Goal: Task Accomplishment & Management: Manage account settings

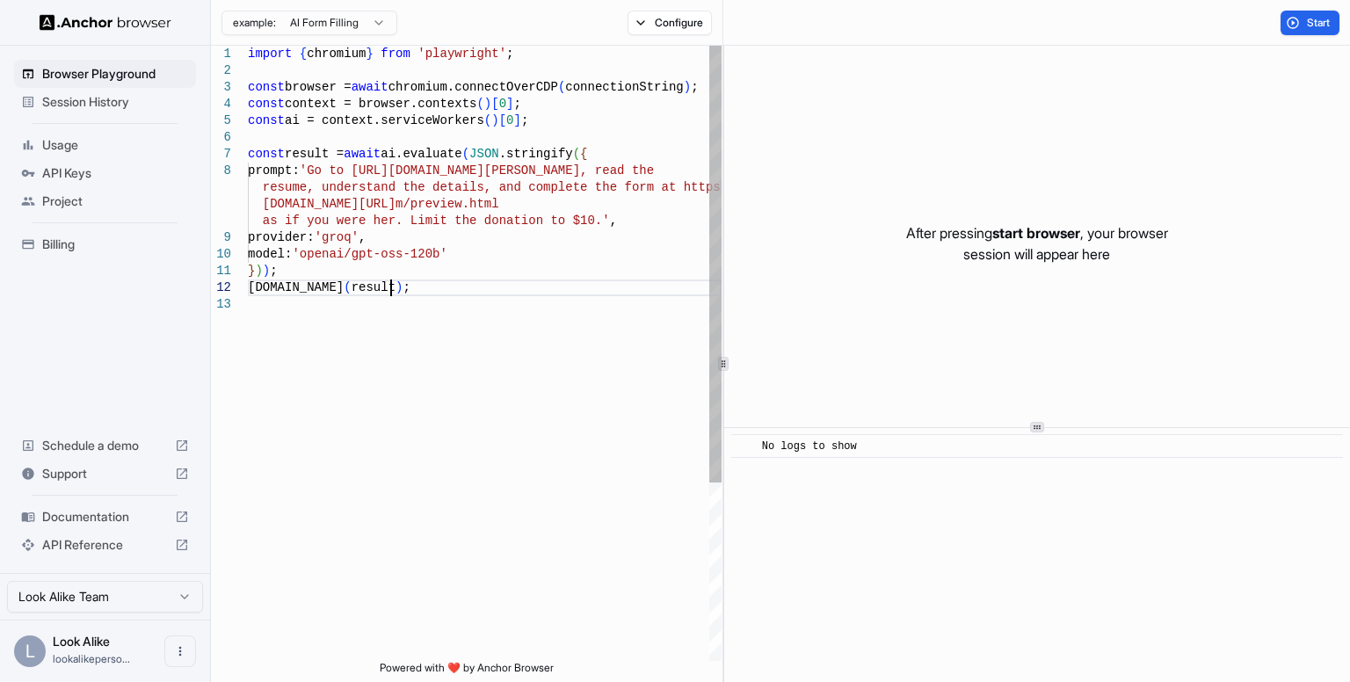
click at [475, 292] on div "model: 'openai/gpt-oss-120b' } ) ) ; [DOMAIN_NAME] ( result ) ; [DOMAIN_NAME][U…" at bounding box center [485, 479] width 474 height 866
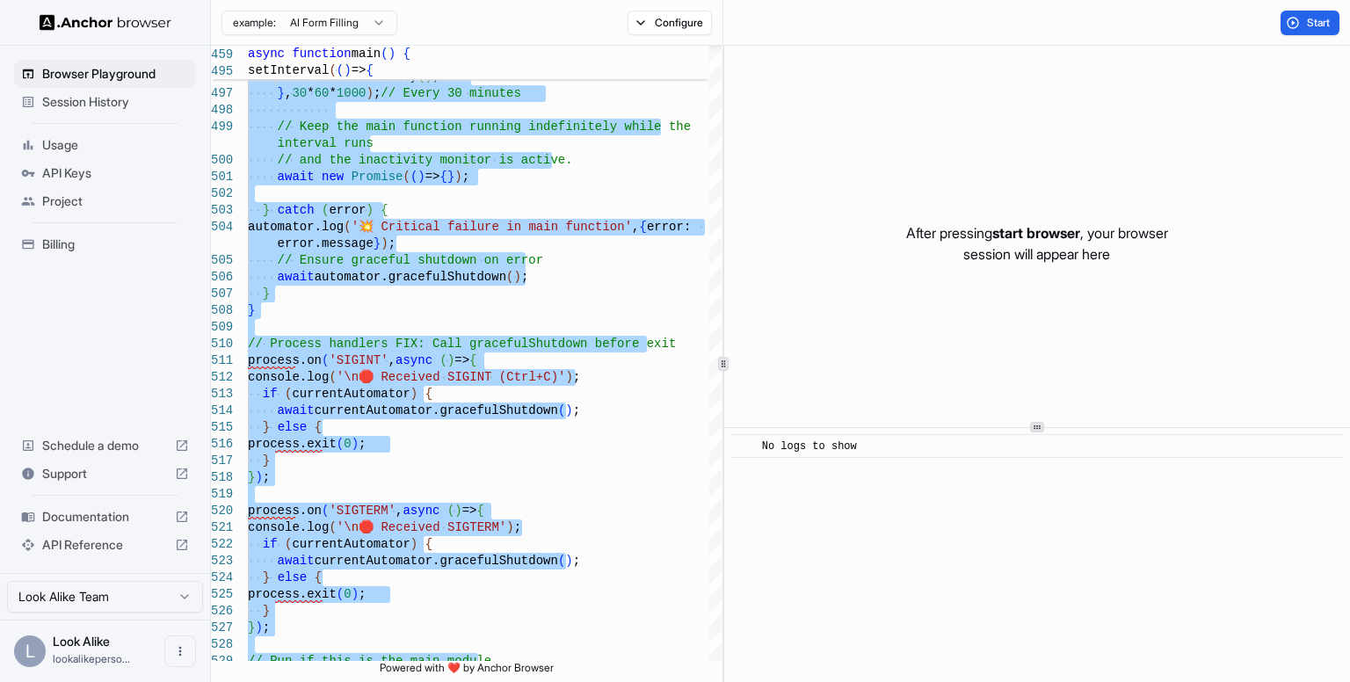
type textarea "**********"
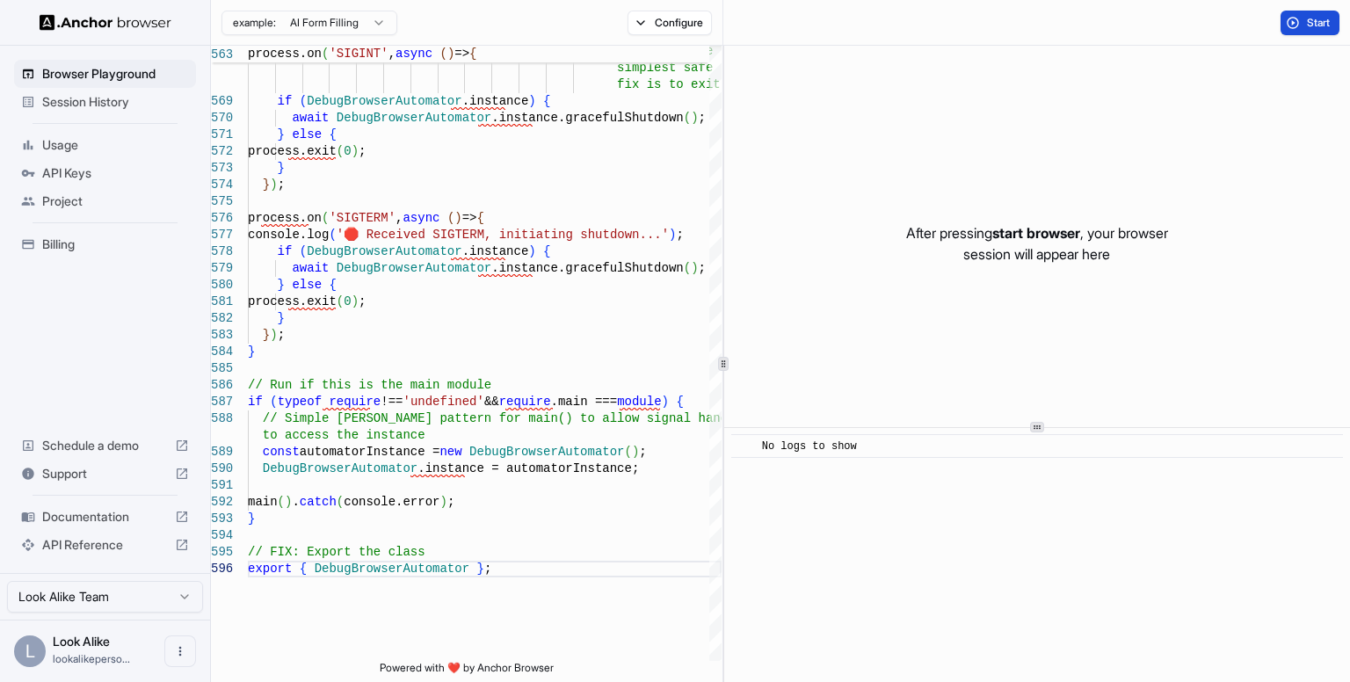
click at [1329, 23] on span "Start" at bounding box center [1319, 23] width 25 height 14
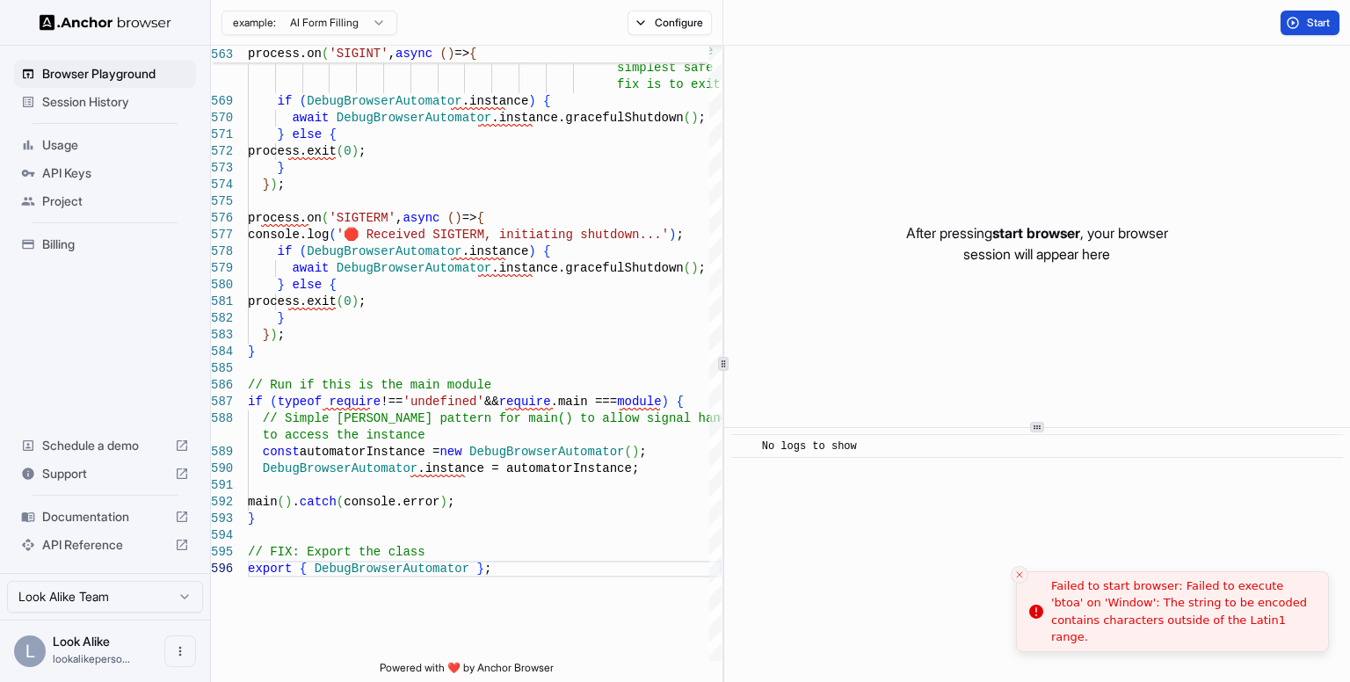
drag, startPoint x: 1262, startPoint y: 637, endPoint x: 1068, endPoint y: 626, distance: 193.7
click at [1075, 626] on li "Failed to start browser: Failed to execute 'btoa' on 'Window': The string to be…" at bounding box center [1172, 611] width 313 height 81
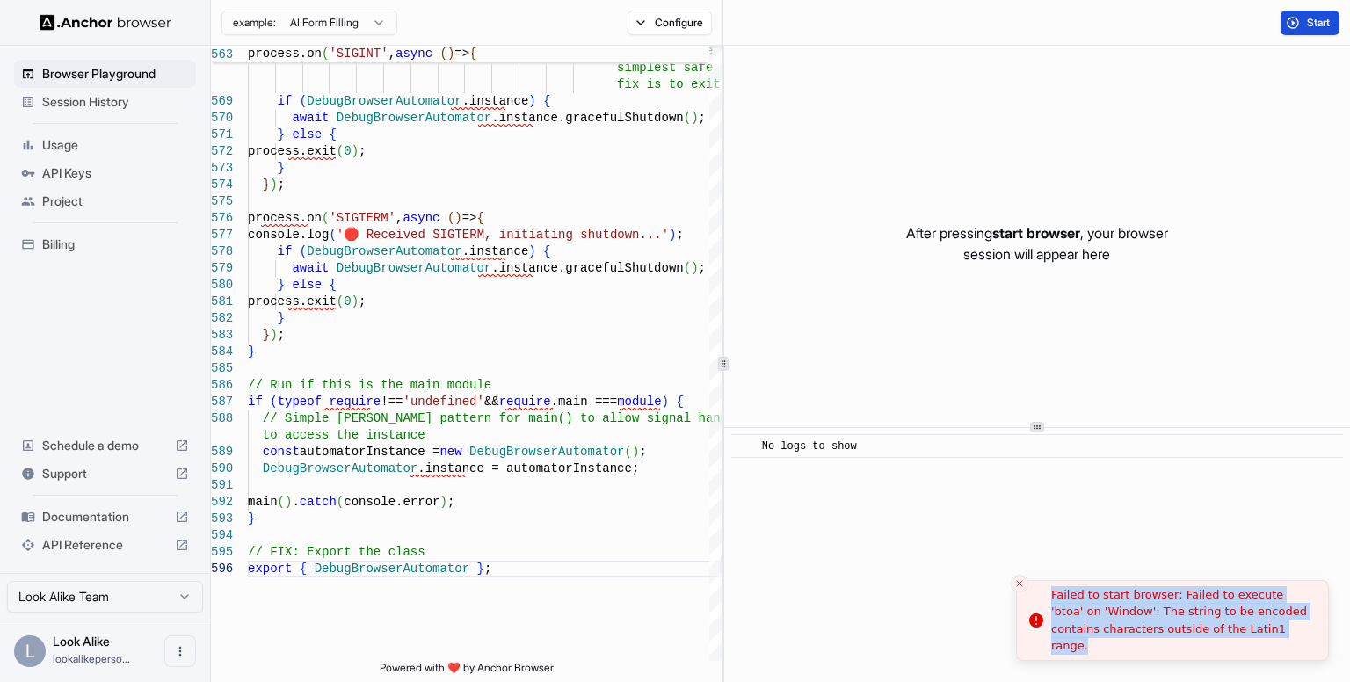
drag, startPoint x: 1051, startPoint y: 599, endPoint x: 688, endPoint y: 115, distance: 604.7
click at [1314, 637] on div "Failed to start browser: Failed to execute 'btoa' on 'Window': The string to be…" at bounding box center [1182, 620] width 263 height 69
copy div "Failed to start browser: Failed to execute 'btoa' on 'Window': The string to be…"
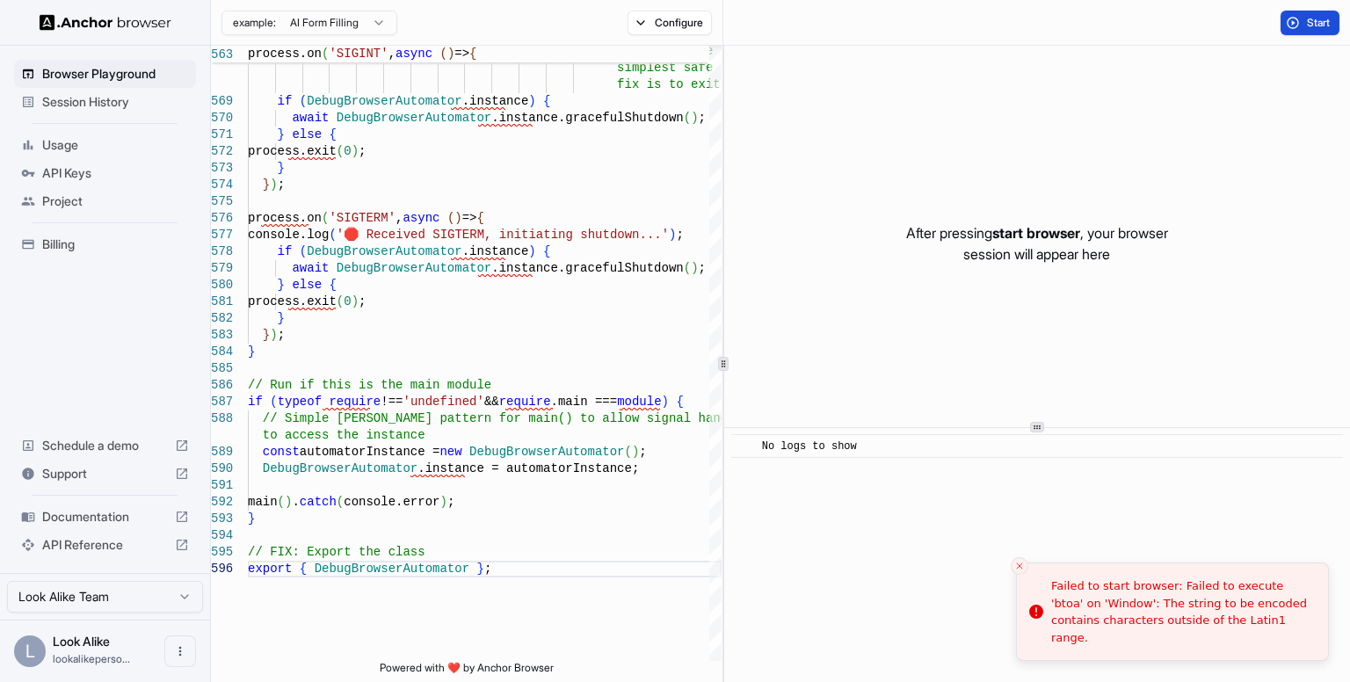
click at [250, 0] on html "Browser Playground Session History Usage API Keys Project Billing Schedule a de…" at bounding box center [675, 341] width 1350 height 682
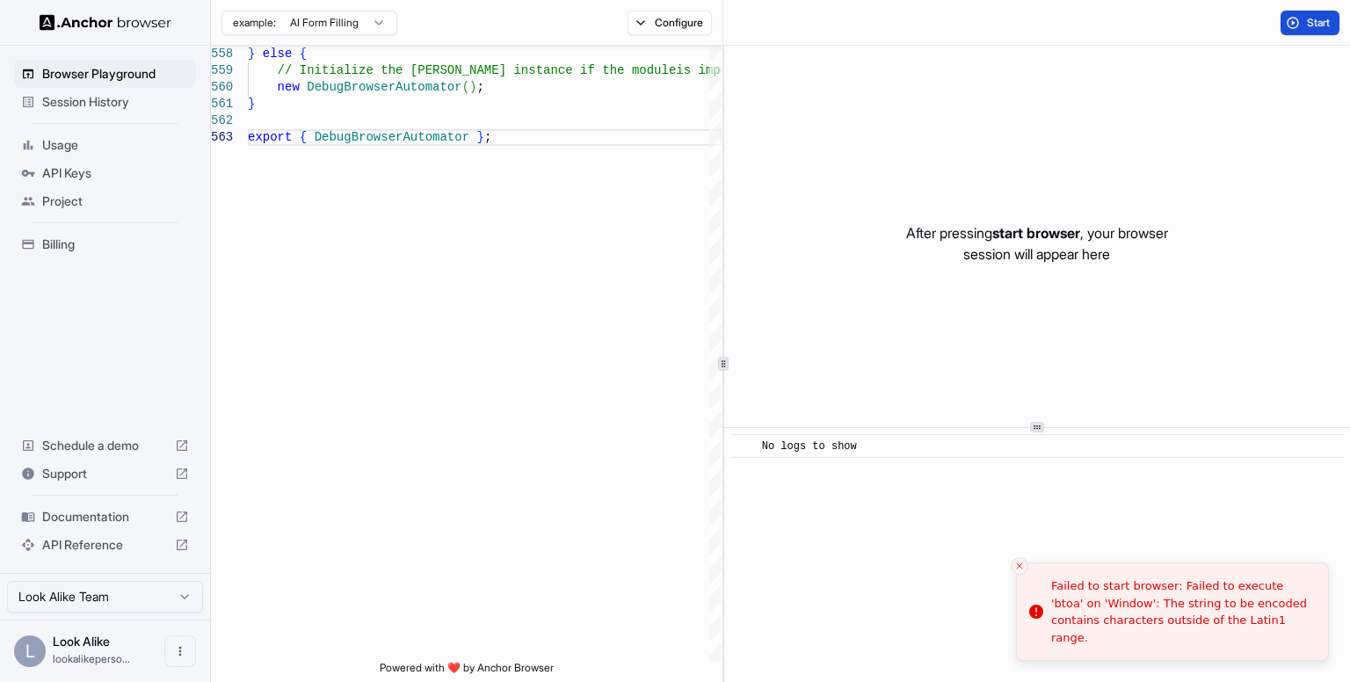
click at [1312, 16] on span "Start" at bounding box center [1319, 23] width 25 height 14
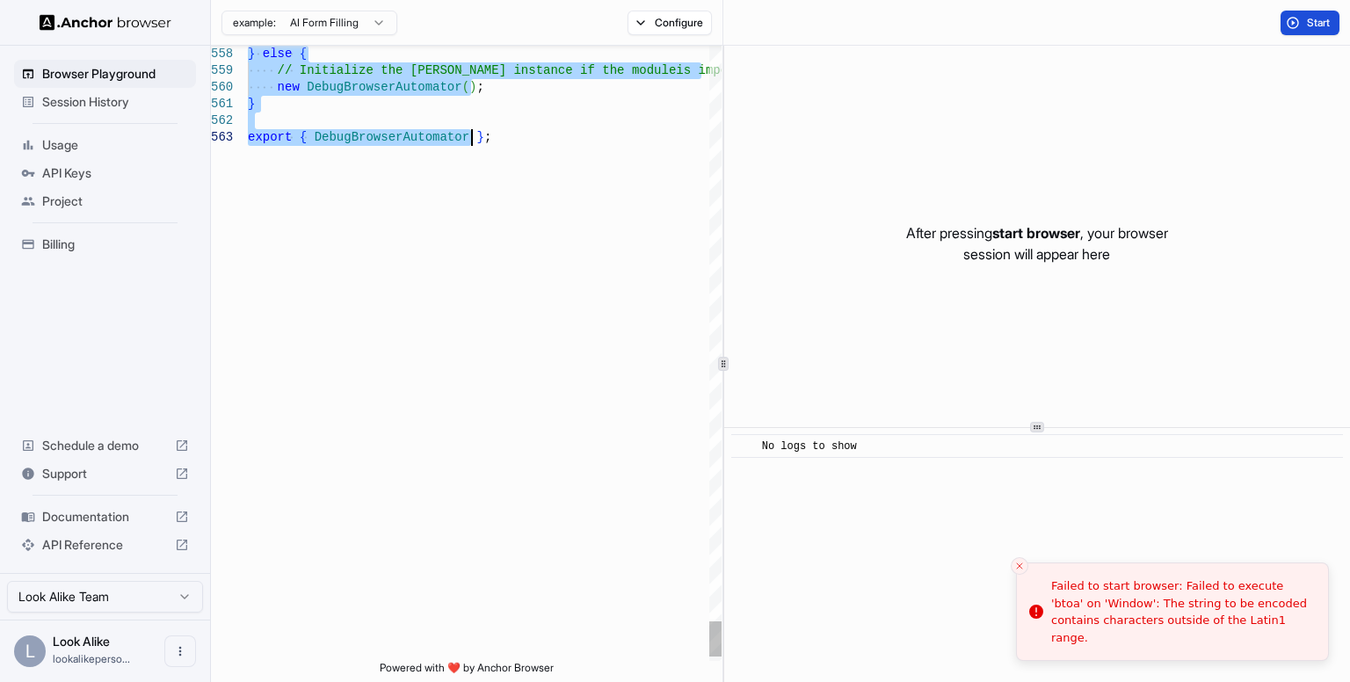
type textarea "**********"
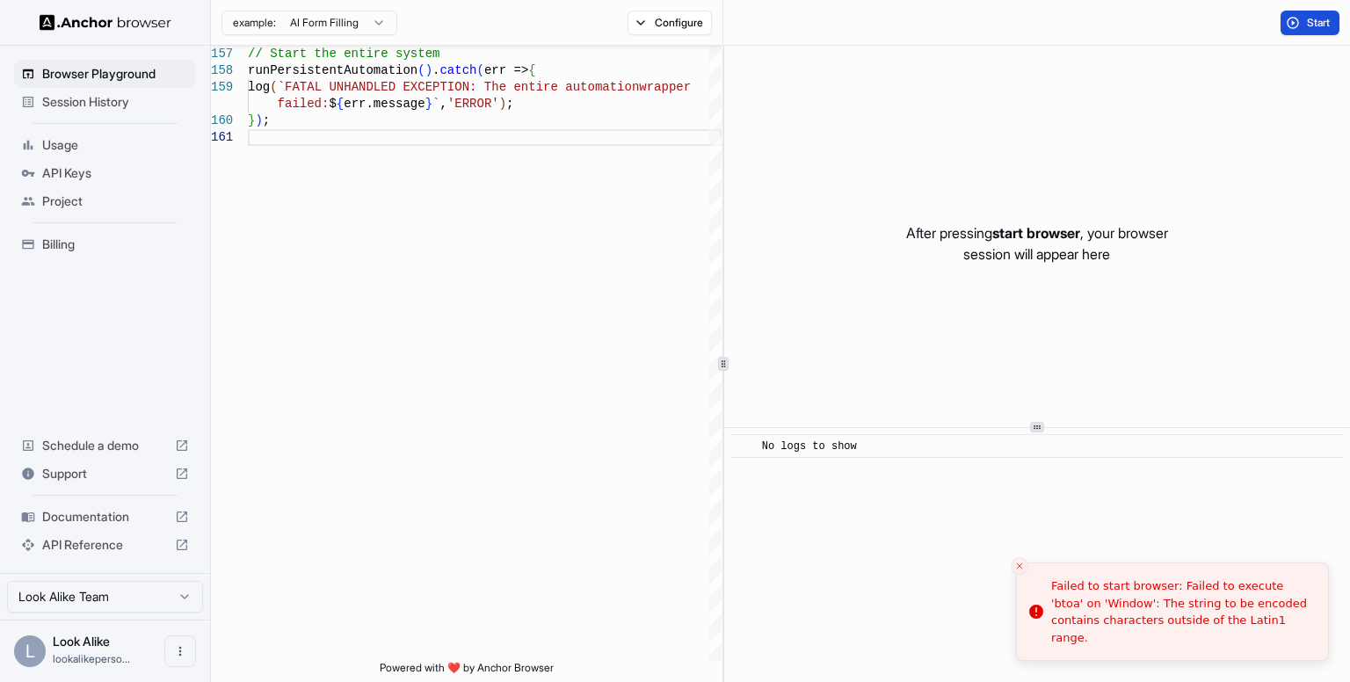
click at [1323, 13] on button "Start" at bounding box center [1310, 23] width 59 height 25
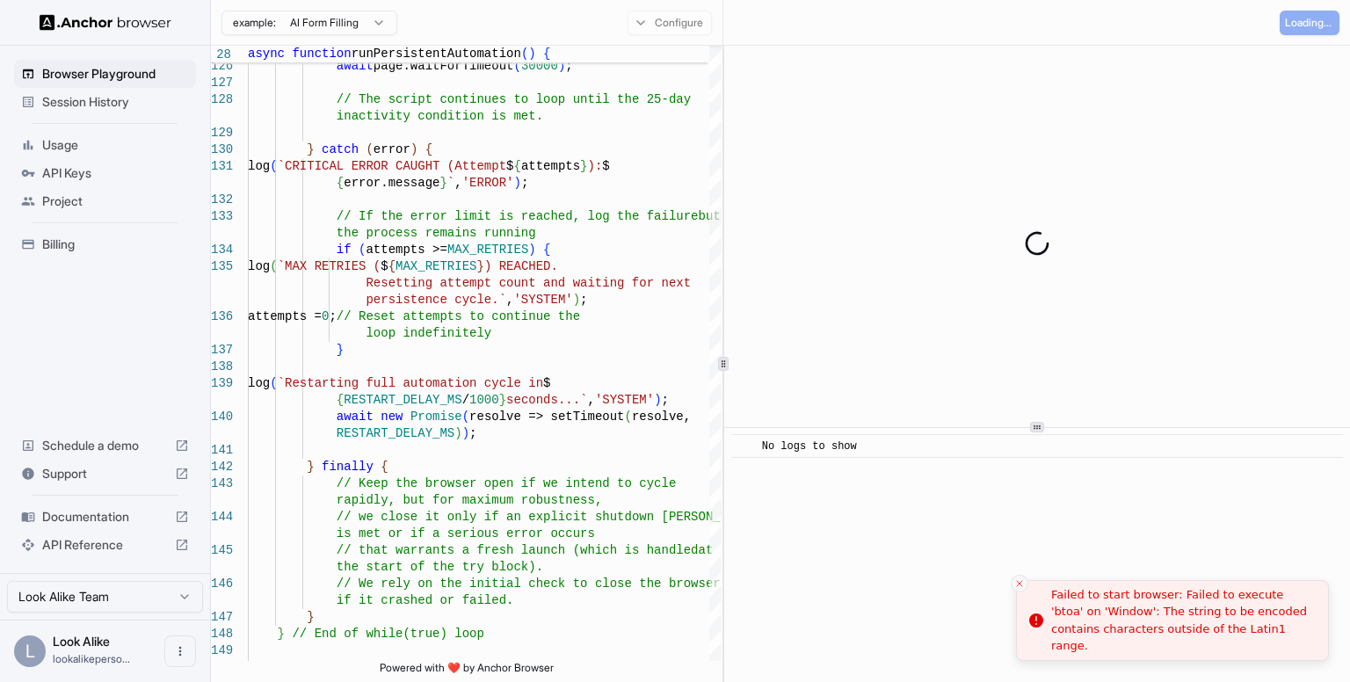
drag, startPoint x: 1023, startPoint y: 571, endPoint x: 1016, endPoint y: 583, distance: 14.2
click at [1023, 580] on li "Failed to start browser: Failed to execute 'btoa' on 'Window': The string to be…" at bounding box center [1172, 620] width 313 height 81
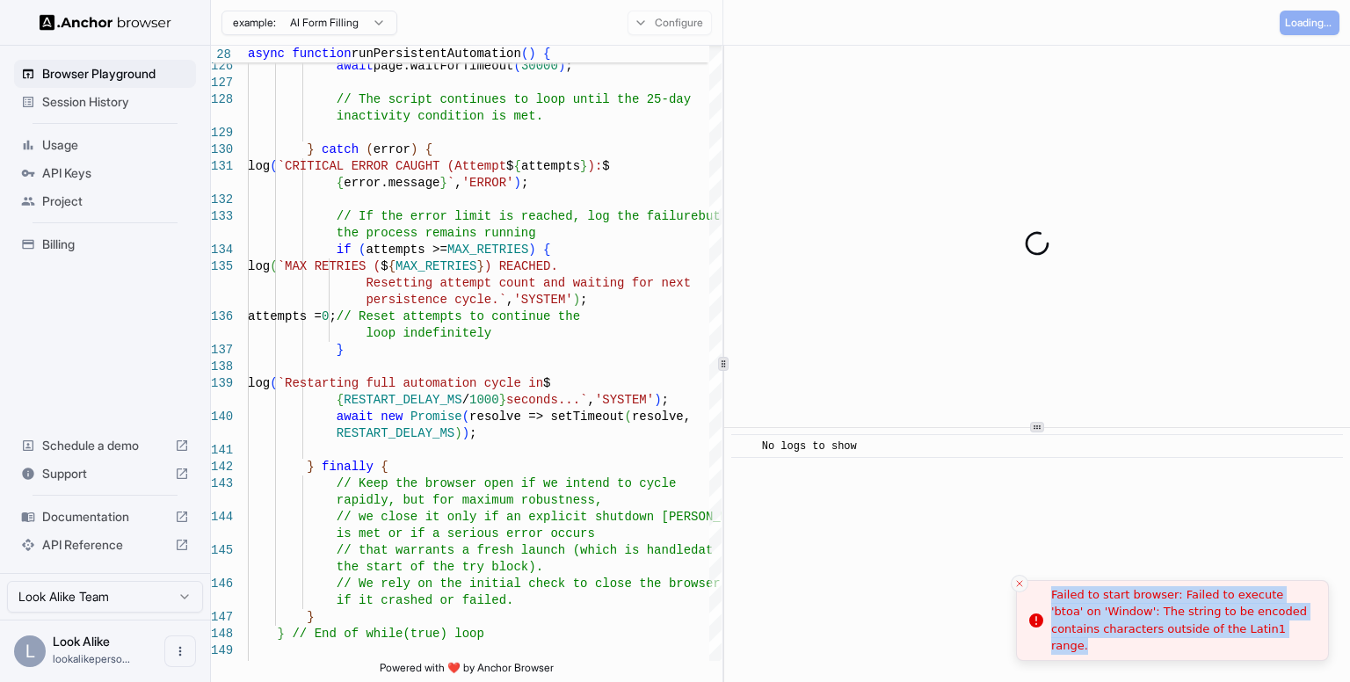
click at [1016, 583] on icon "Close toast" at bounding box center [1020, 583] width 11 height 11
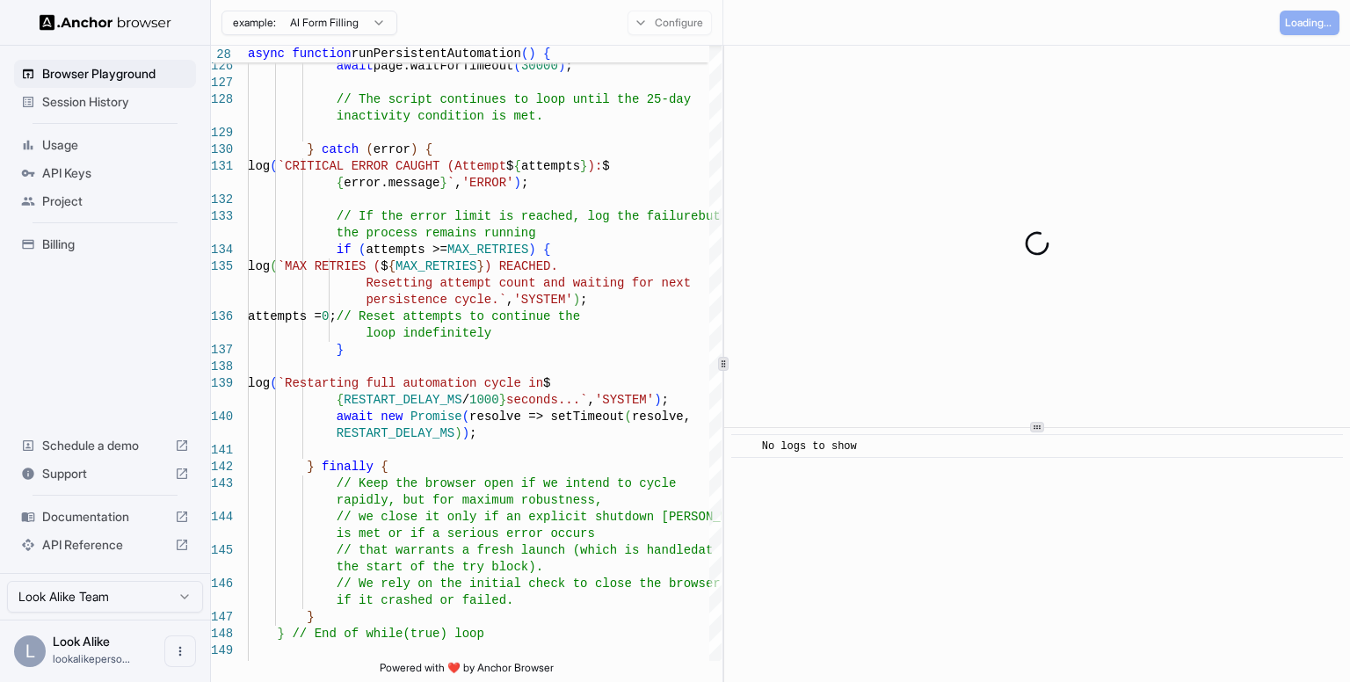
click at [1016, 577] on div "​ No logs to show" at bounding box center [1037, 555] width 626 height 254
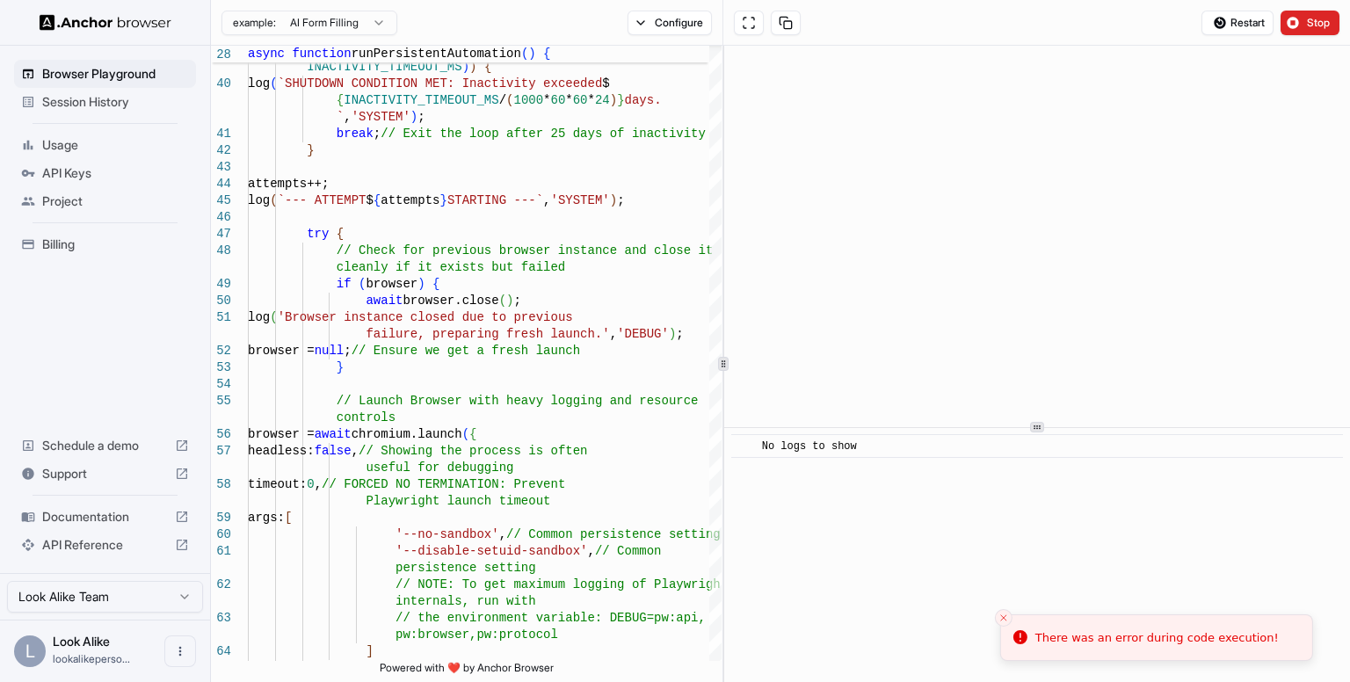
drag, startPoint x: 1298, startPoint y: 637, endPoint x: 1053, endPoint y: 630, distance: 244.5
click at [1053, 630] on li "There was an error during code execution!" at bounding box center [1156, 638] width 313 height 47
drag, startPoint x: 1034, startPoint y: 643, endPoint x: 1066, endPoint y: 647, distance: 32.0
click at [1124, 644] on icon "Notifications alt+T" at bounding box center [1131, 637] width 14 height 14
click at [1084, 646] on li "There was an error during code execution!" at bounding box center [1172, 638] width 313 height 47
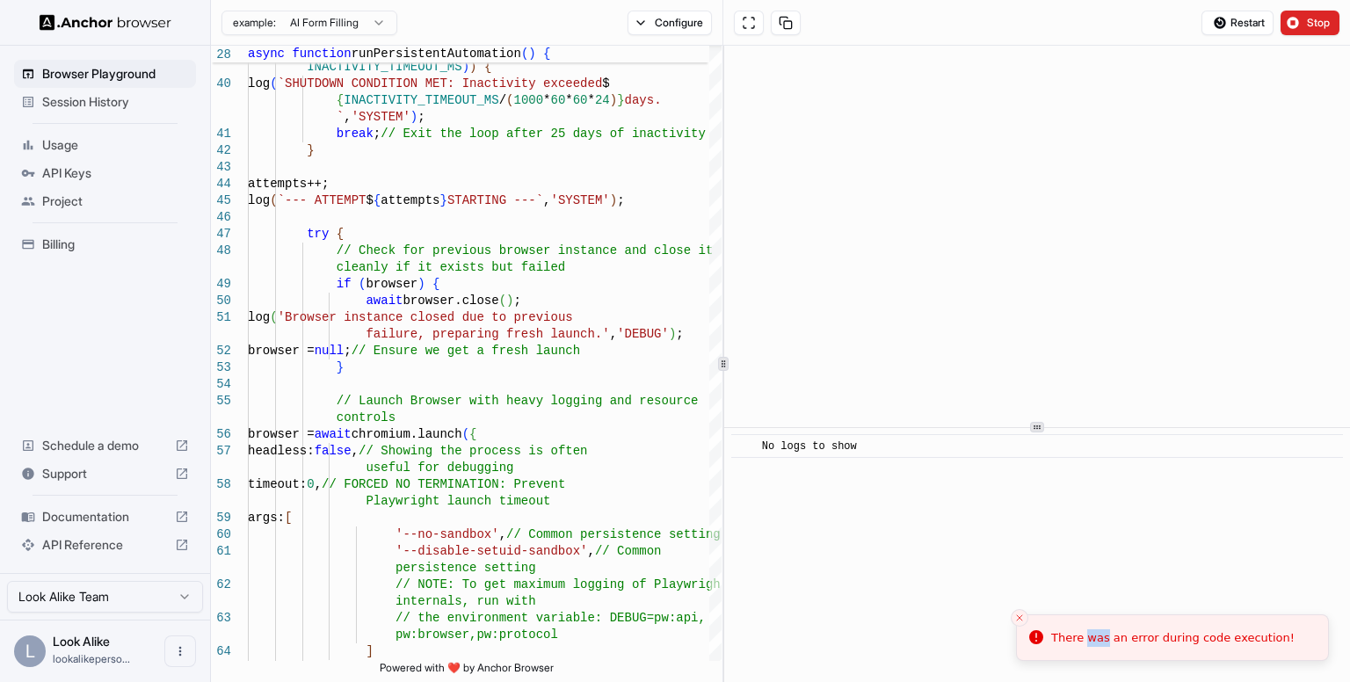
drag, startPoint x: 1084, startPoint y: 644, endPoint x: 1069, endPoint y: 634, distance: 18.3
click at [1081, 641] on div "There was an error during code execution!" at bounding box center [1173, 638] width 244 height 18
click at [1055, 642] on div "There was an error during code execution!" at bounding box center [1173, 638] width 244 height 18
click at [1308, 25] on span "Stop" at bounding box center [1319, 23] width 25 height 14
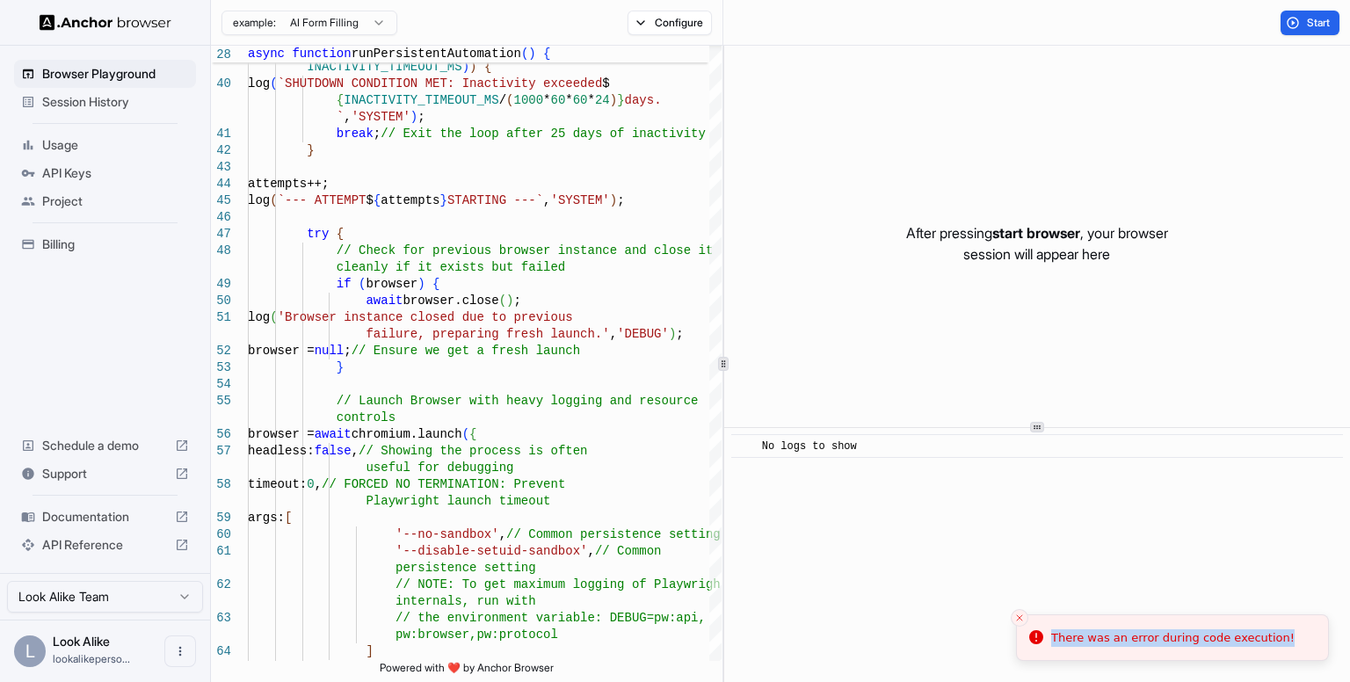
drag, startPoint x: 1054, startPoint y: 636, endPoint x: 1287, endPoint y: 630, distance: 233.0
click at [1287, 630] on div "There was an error during code execution!" at bounding box center [1173, 638] width 244 height 18
copy div "There was an error during code execution!"
drag, startPoint x: 681, startPoint y: 43, endPoint x: 679, endPoint y: 33, distance: 10.9
click at [680, 37] on div "example: AI Form Filling Configure" at bounding box center [467, 23] width 513 height 46
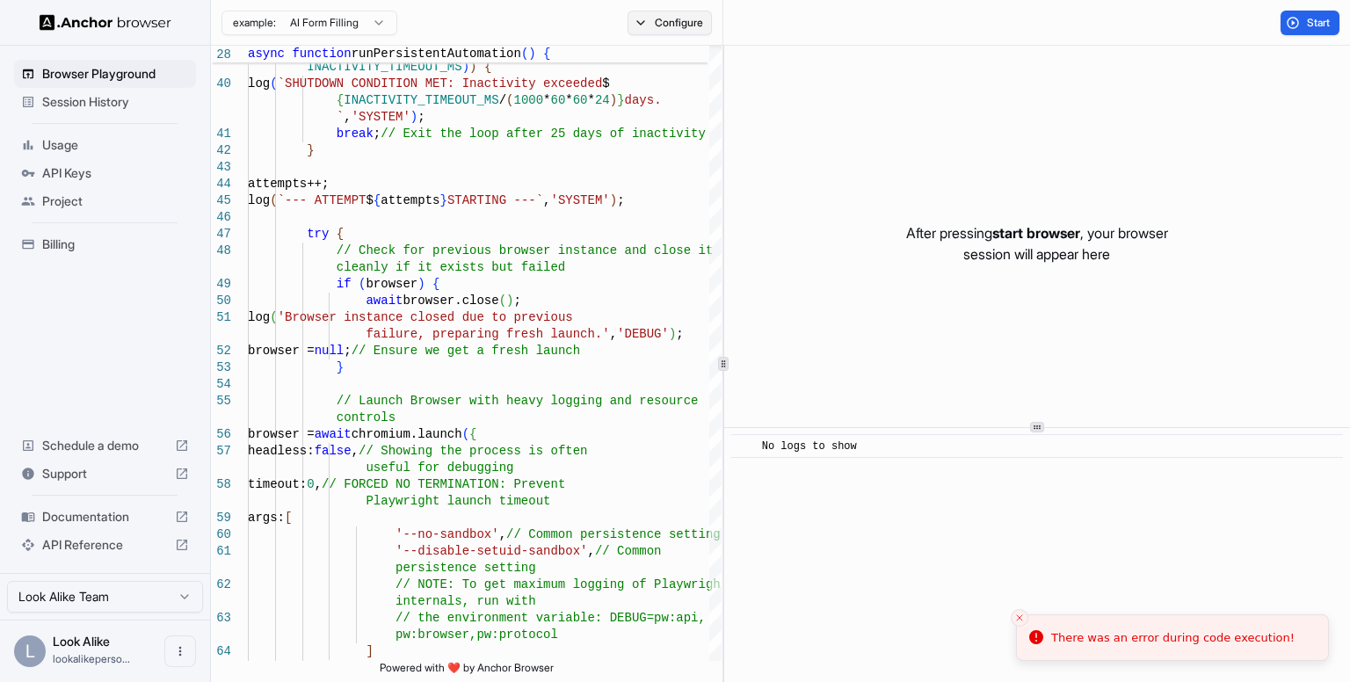
click at [678, 15] on button "Configure" at bounding box center [670, 23] width 85 height 25
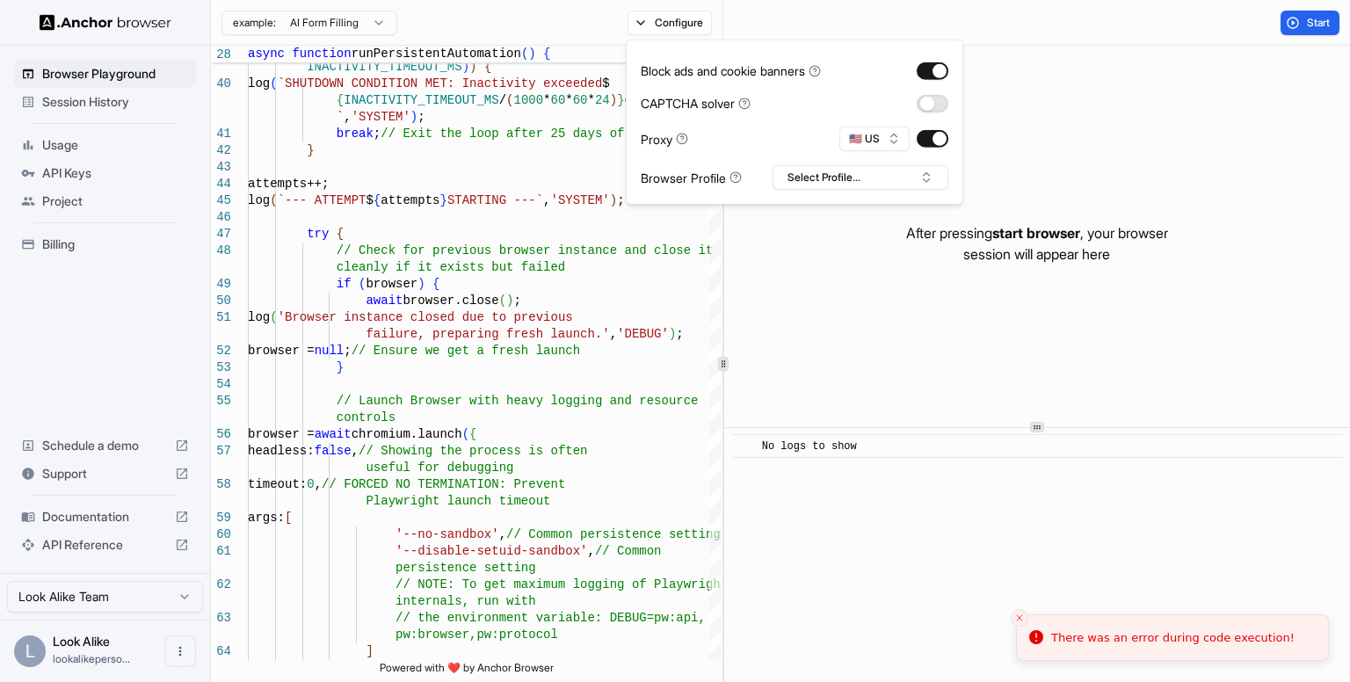
click at [921, 100] on button "button" at bounding box center [933, 103] width 32 height 18
click at [877, 142] on button "🇺🇸 US" at bounding box center [875, 139] width 70 height 25
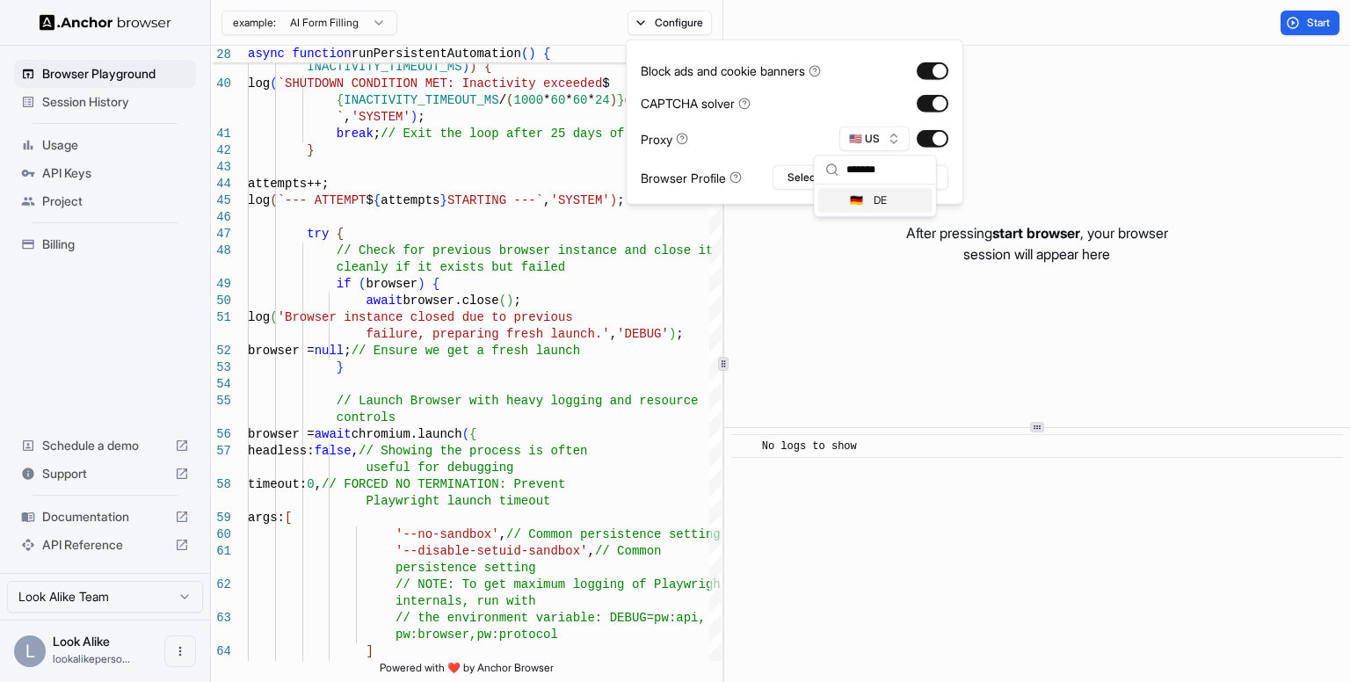
type input "*******"
click at [879, 204] on span "DE" at bounding box center [880, 200] width 13 height 14
click at [871, 184] on button "Select Profile..." at bounding box center [861, 177] width 176 height 25
click at [826, 246] on div "12" at bounding box center [860, 242] width 167 height 25
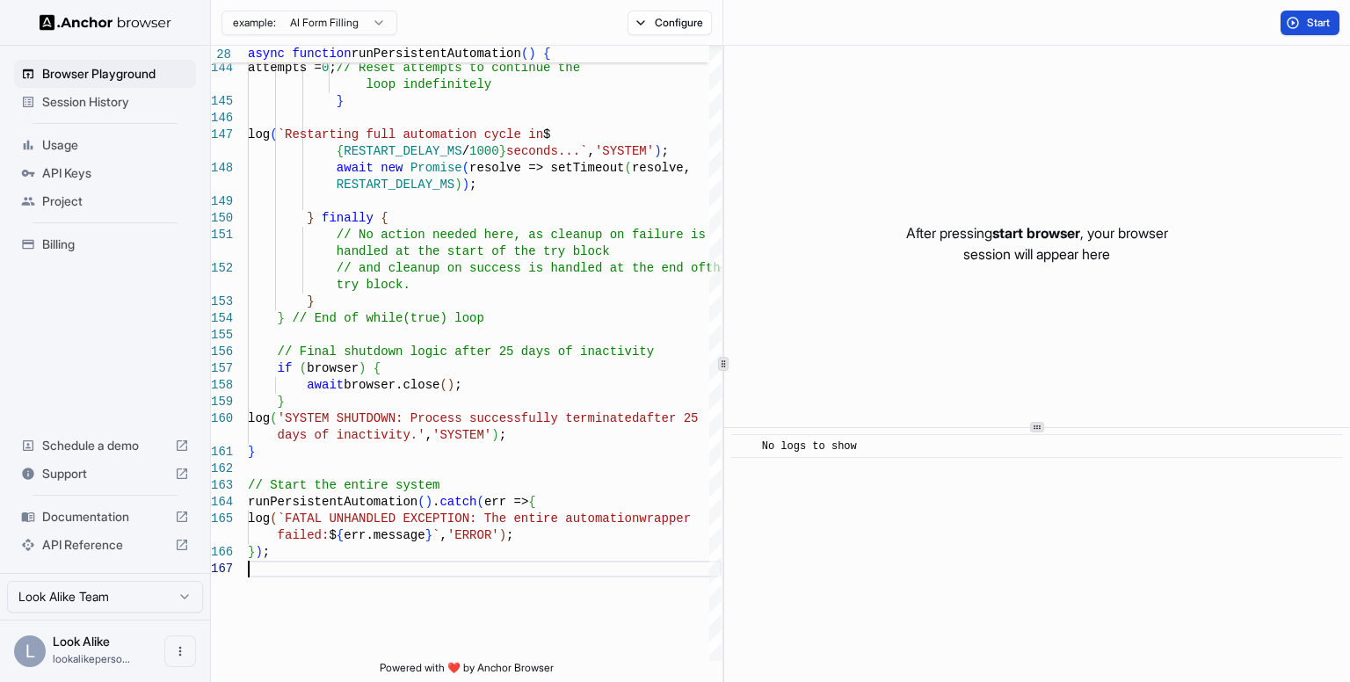
click at [1320, 22] on span "Start" at bounding box center [1319, 23] width 25 height 14
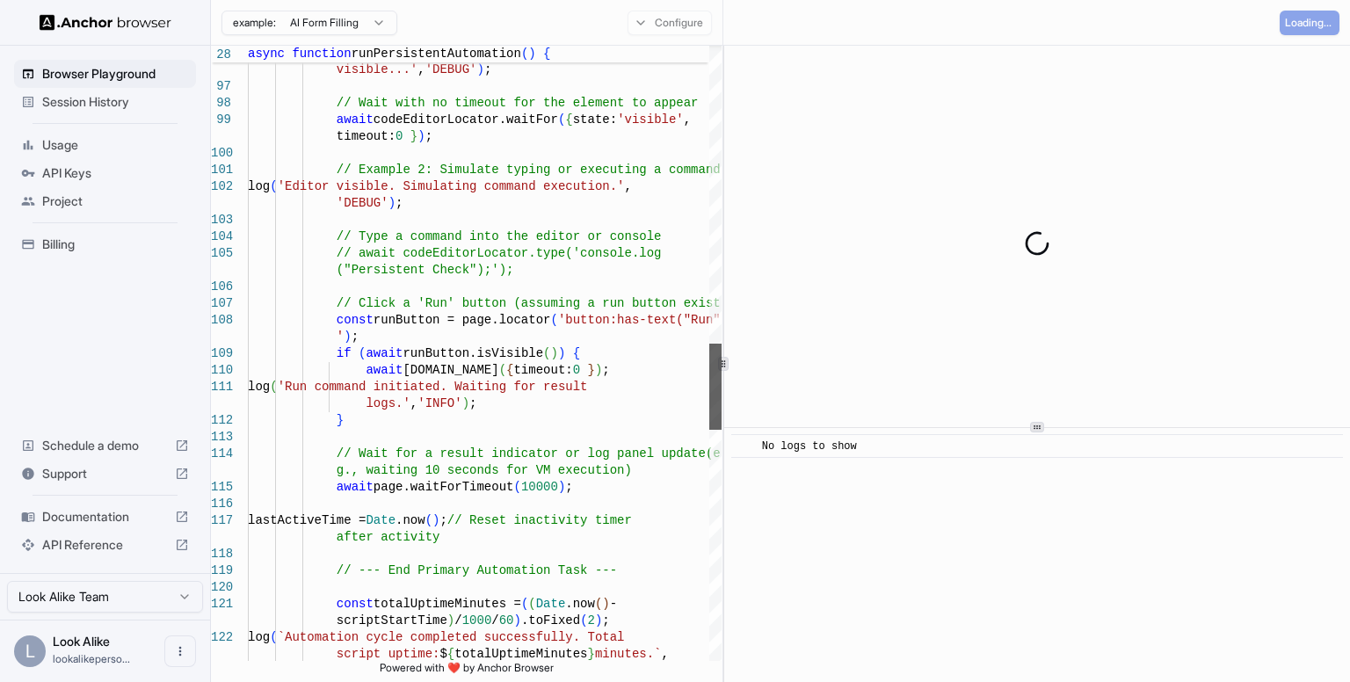
click at [722, 409] on div at bounding box center [715, 387] width 12 height 86
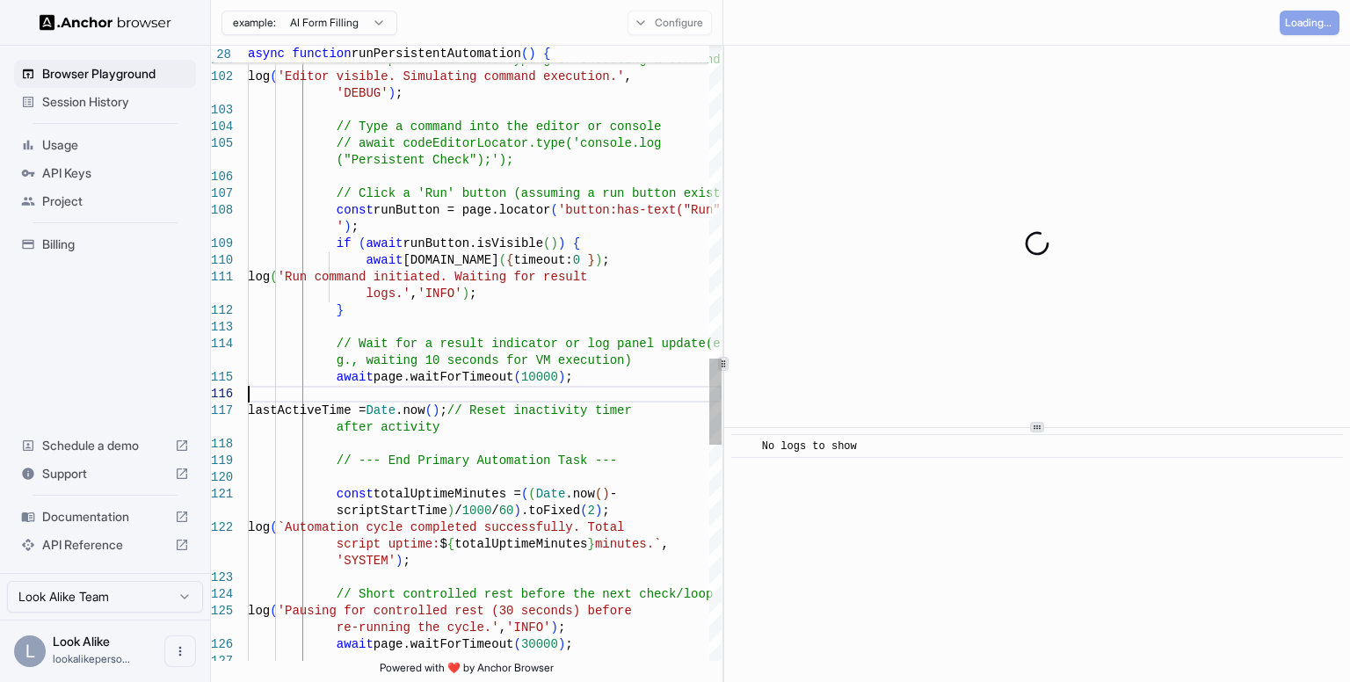
click at [710, 402] on div "// Example 2: Simulate typing or executing a comma nd log ( 'Editor visible. Si…" at bounding box center [485, 8] width 474 height 4357
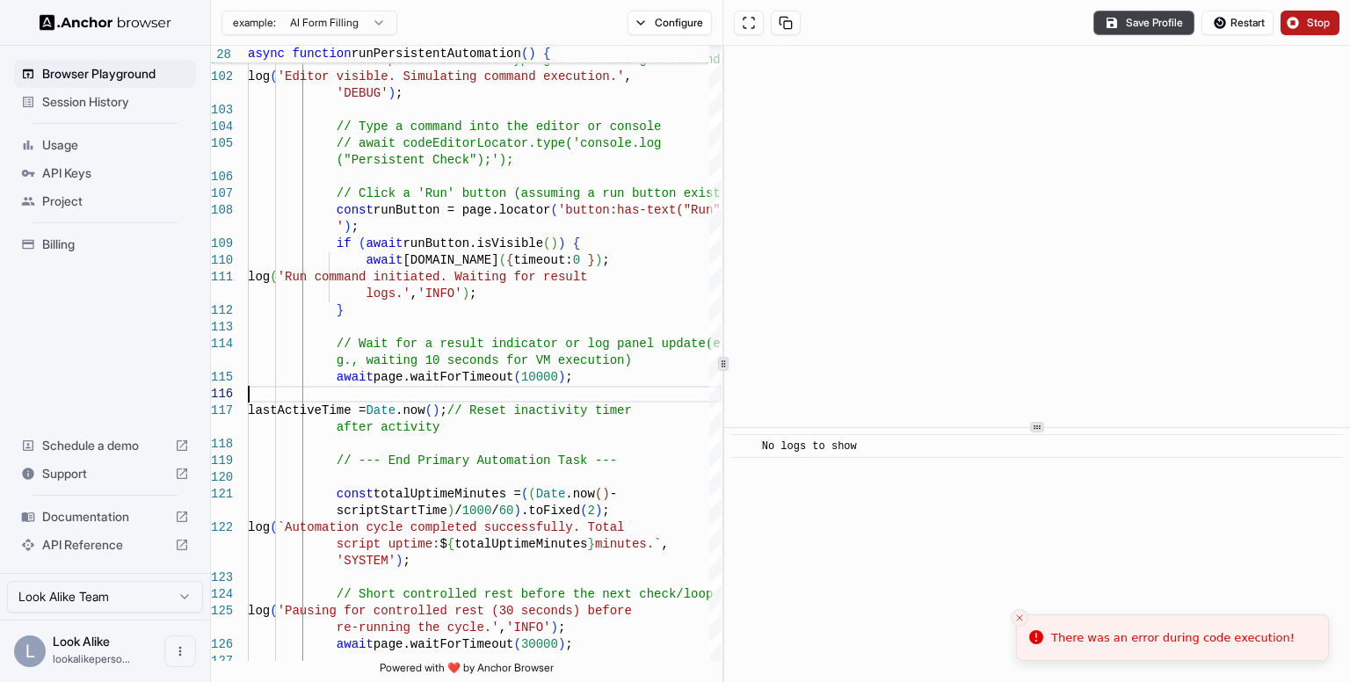
click at [1312, 8] on div "Save Profile Restart Stop" at bounding box center [1037, 23] width 627 height 46
click at [1307, 21] on span "Stop" at bounding box center [1319, 23] width 25 height 14
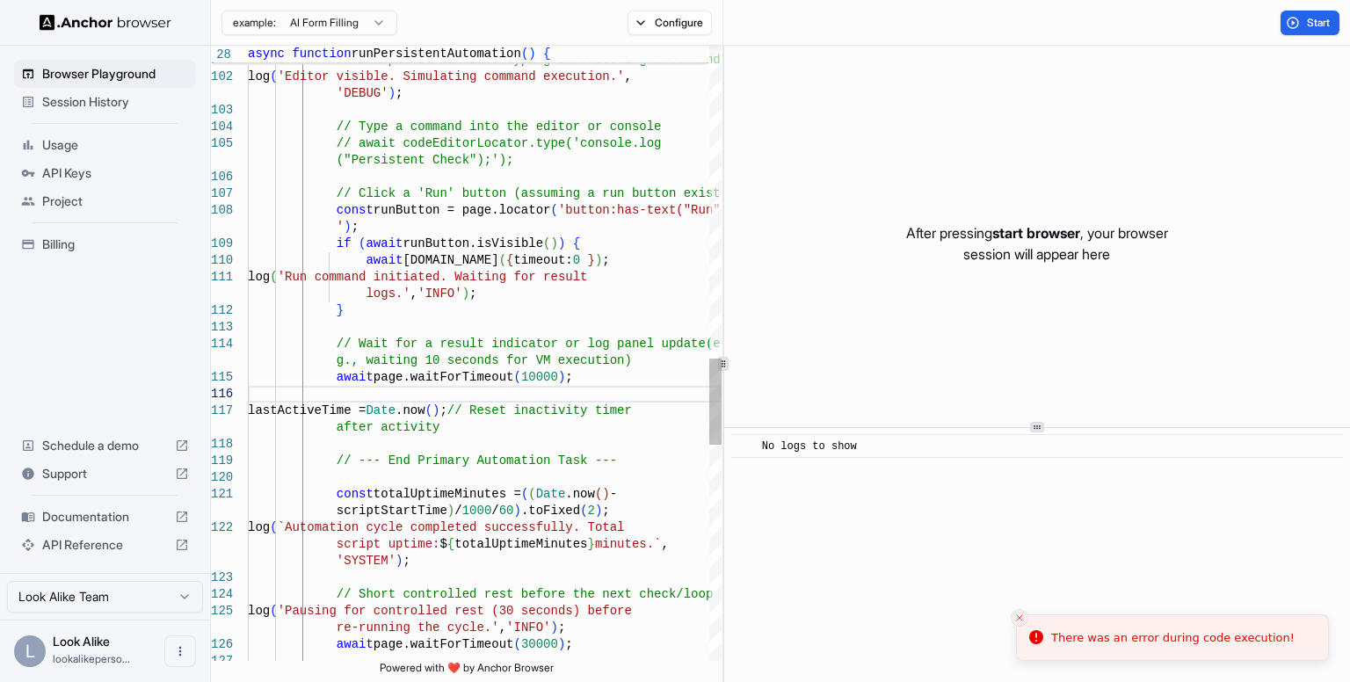
click at [278, 241] on div "// Example 2: Simulate typing or executing a comma nd log ( 'Editor visible. Si…" at bounding box center [485, 8] width 474 height 4357
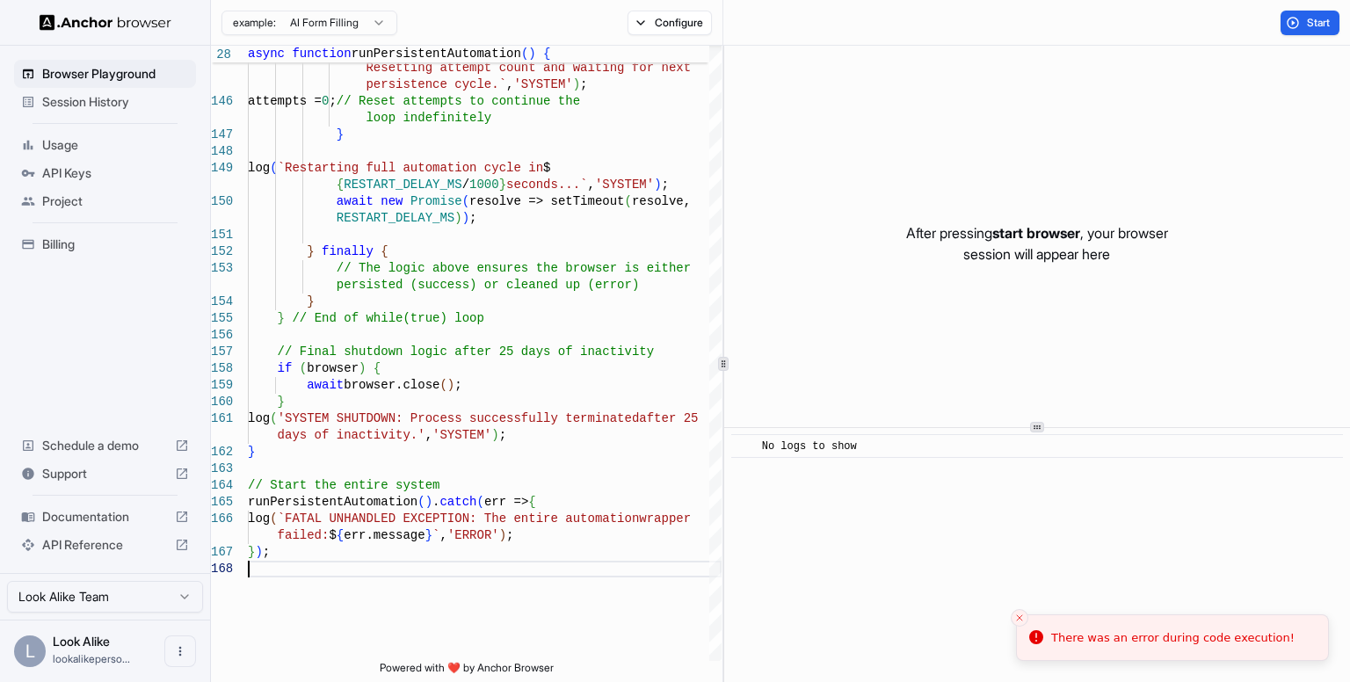
click at [1273, 25] on div "Start" at bounding box center [1310, 23] width 80 height 25
click at [1291, 22] on button "Start" at bounding box center [1310, 23] width 59 height 25
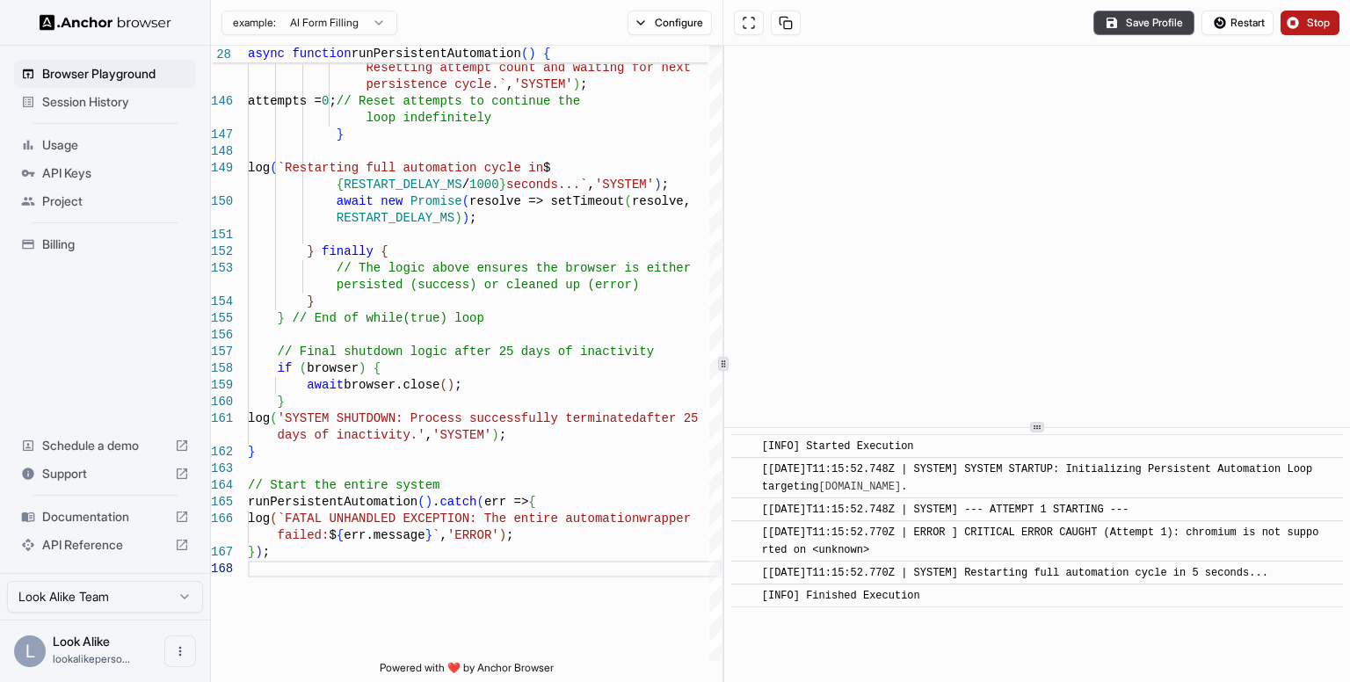
click at [1299, 23] on button "Stop" at bounding box center [1310, 23] width 59 height 25
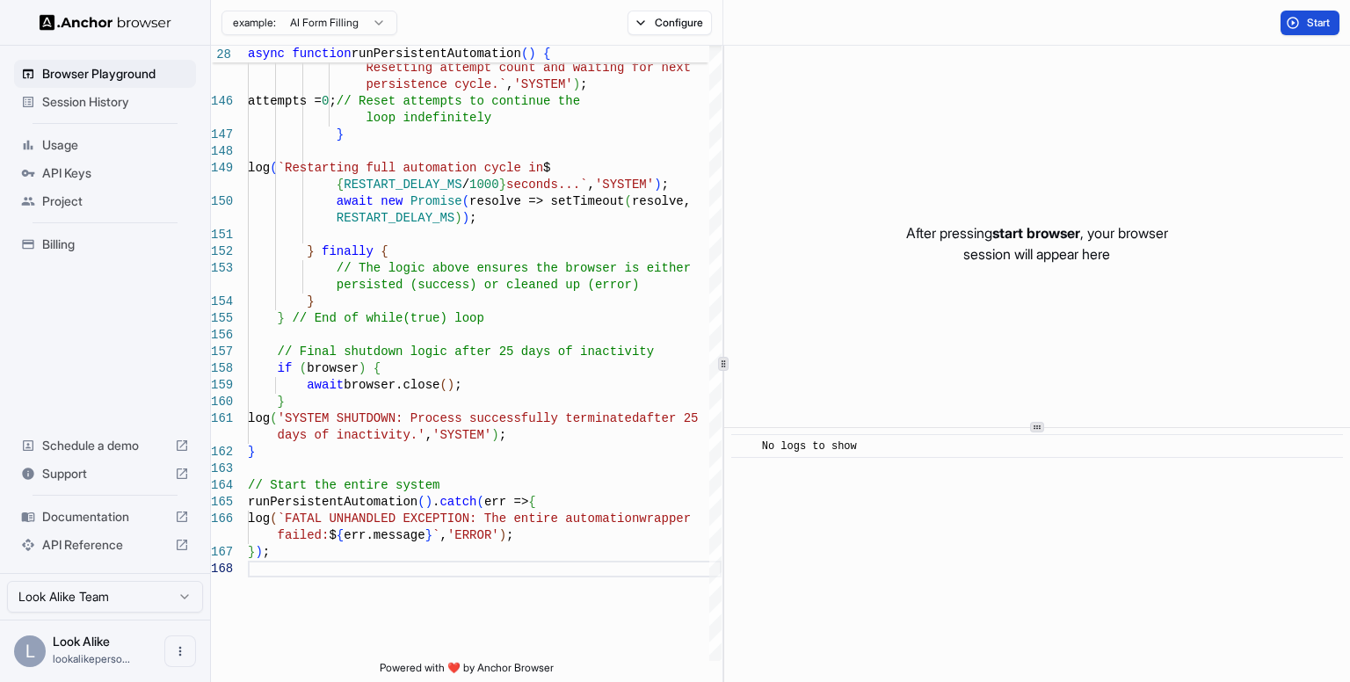
click at [1301, 13] on button "Start" at bounding box center [1310, 23] width 59 height 25
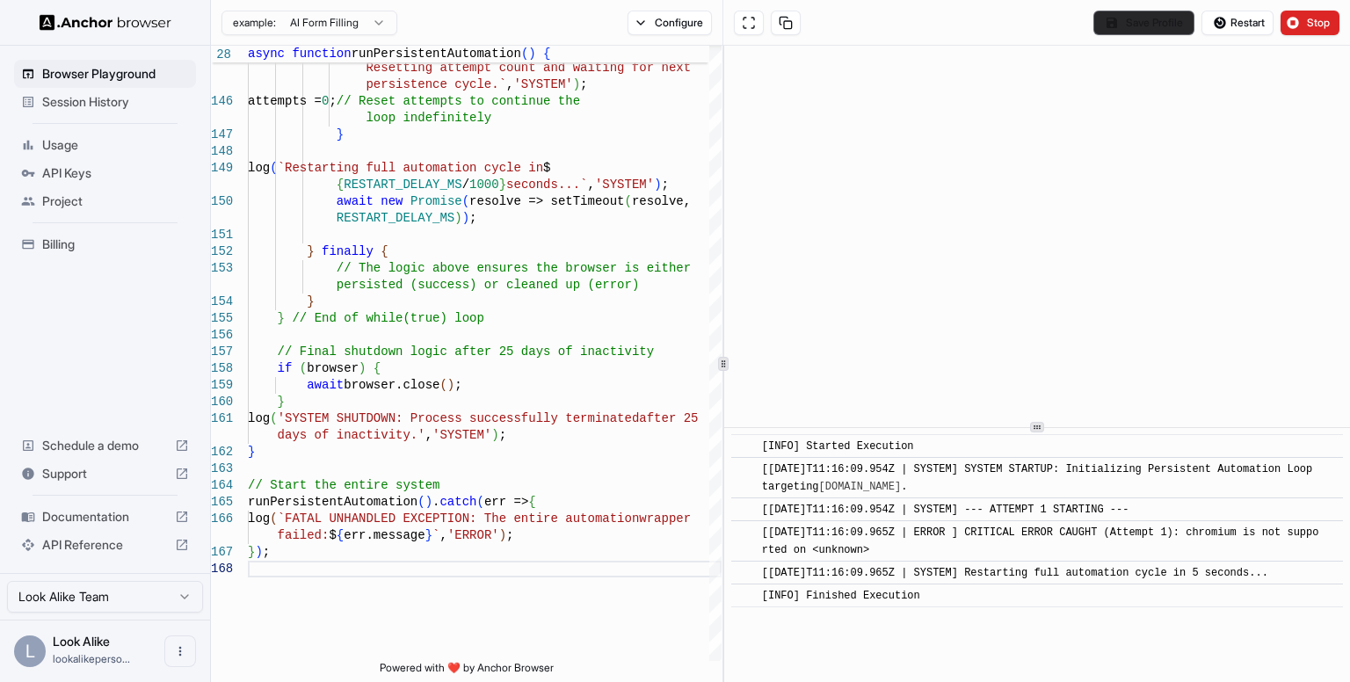
click at [1116, 22] on button "Save Profile" at bounding box center [1144, 23] width 101 height 25
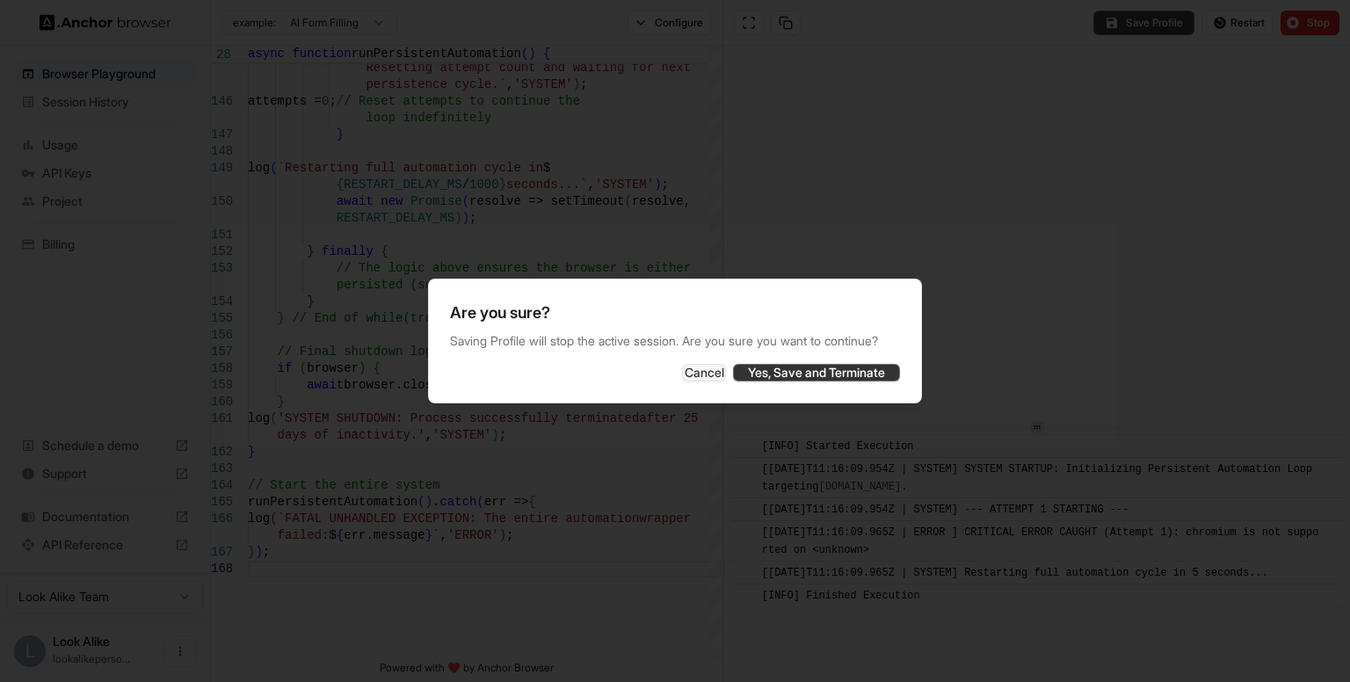
click at [819, 369] on button "Yes, Save and Terminate" at bounding box center [816, 373] width 167 height 18
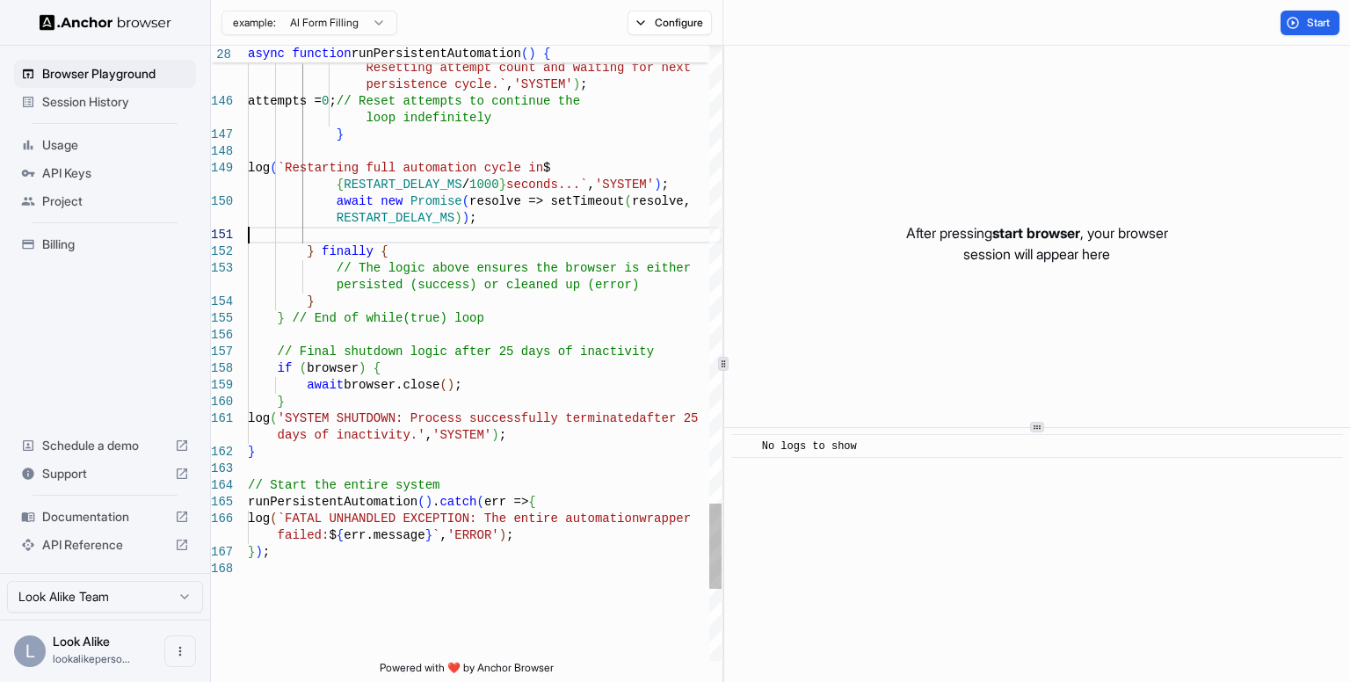
type textarea "**********"
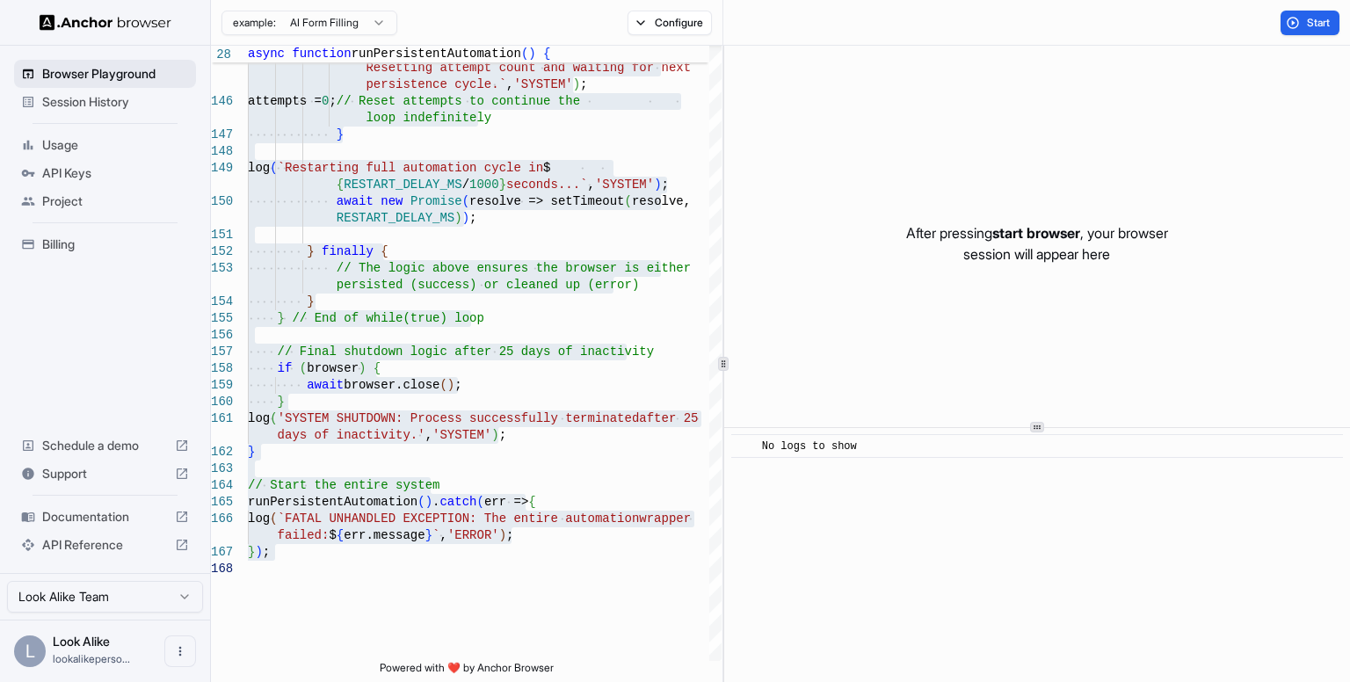
click at [83, 62] on div "Browser Playground" at bounding box center [105, 74] width 182 height 28
click at [122, 11] on div at bounding box center [105, 22] width 210 height 45
click at [116, 18] on img at bounding box center [106, 22] width 132 height 17
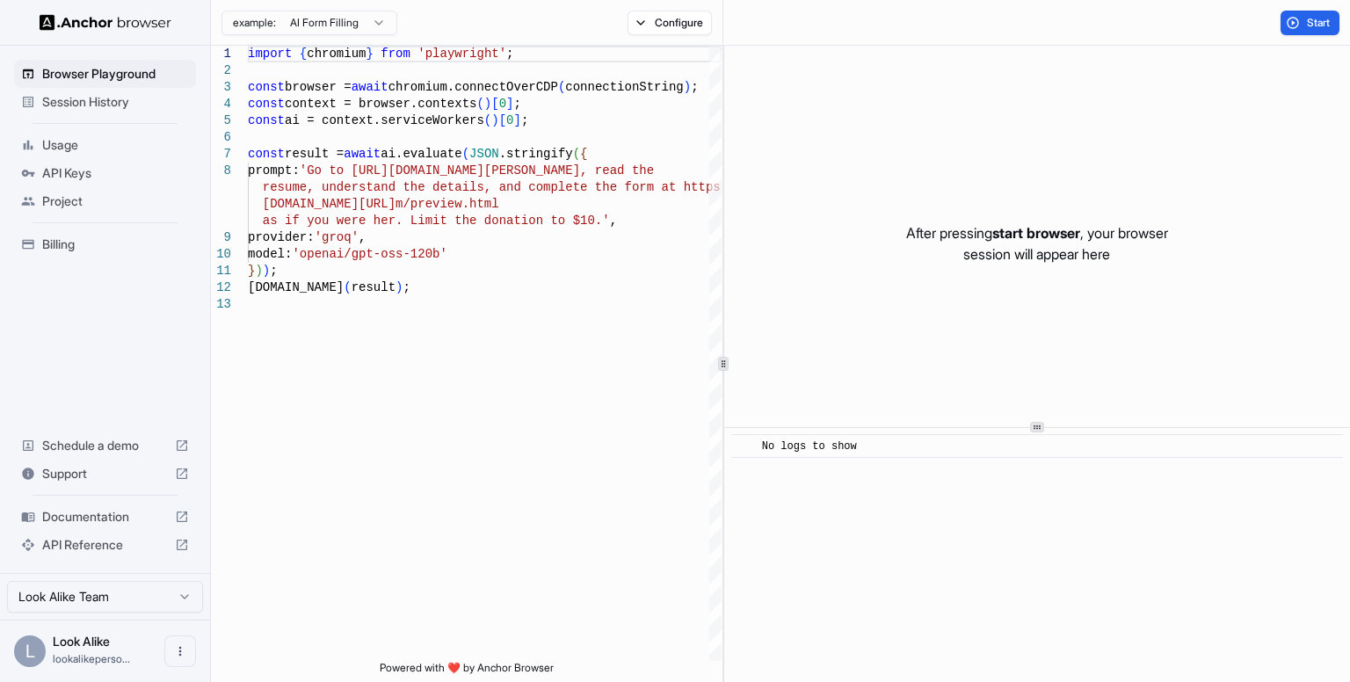
click at [63, 170] on span "API Keys" at bounding box center [115, 173] width 147 height 18
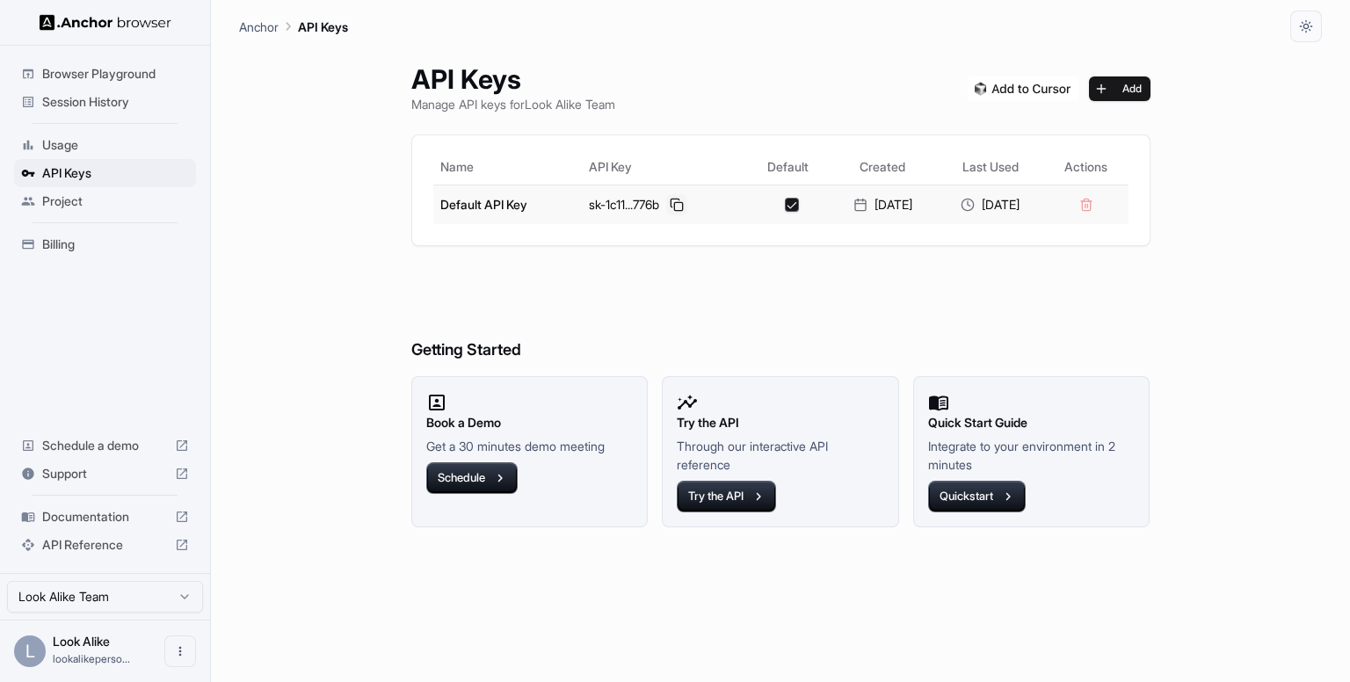
click at [666, 210] on button at bounding box center [676, 204] width 21 height 21
click at [1124, 84] on button "Add" at bounding box center [1120, 88] width 62 height 25
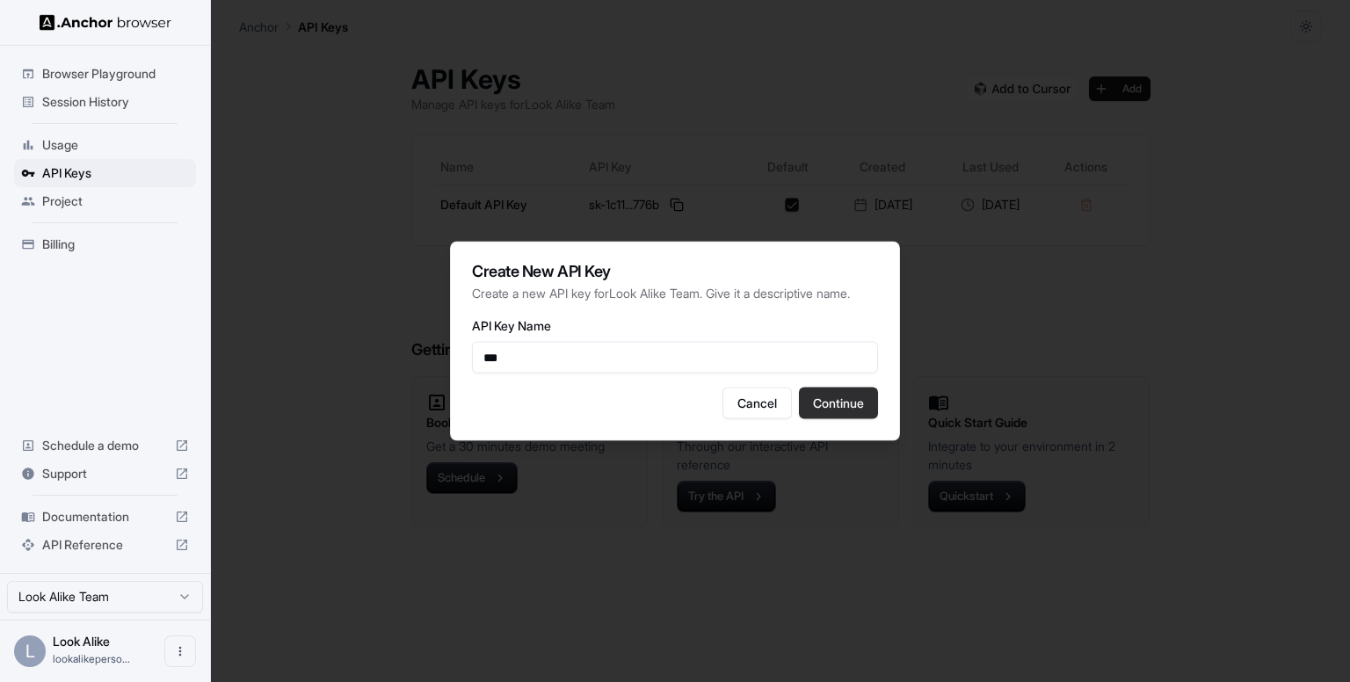
type input "***"
click at [826, 392] on button "Continue" at bounding box center [838, 404] width 79 height 32
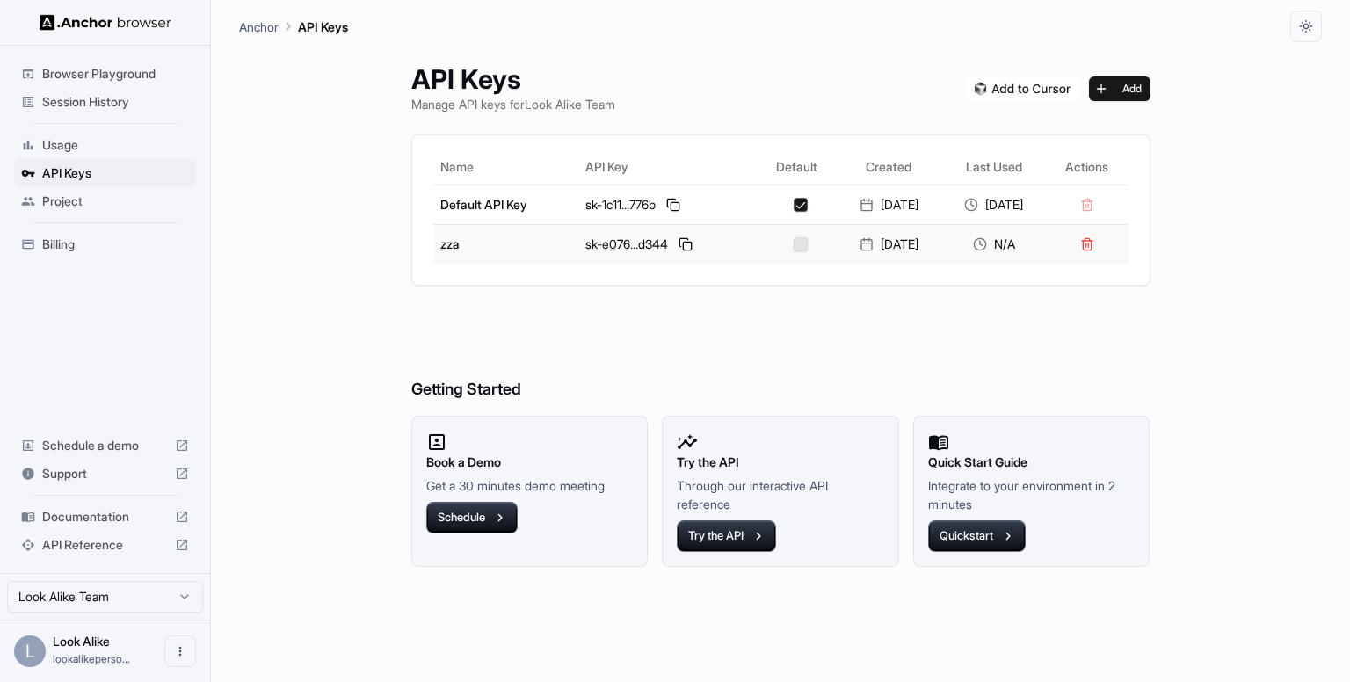
click at [1010, 244] on div "N/A" at bounding box center [994, 245] width 91 height 18
click at [1098, 238] on button at bounding box center [1087, 244] width 25 height 25
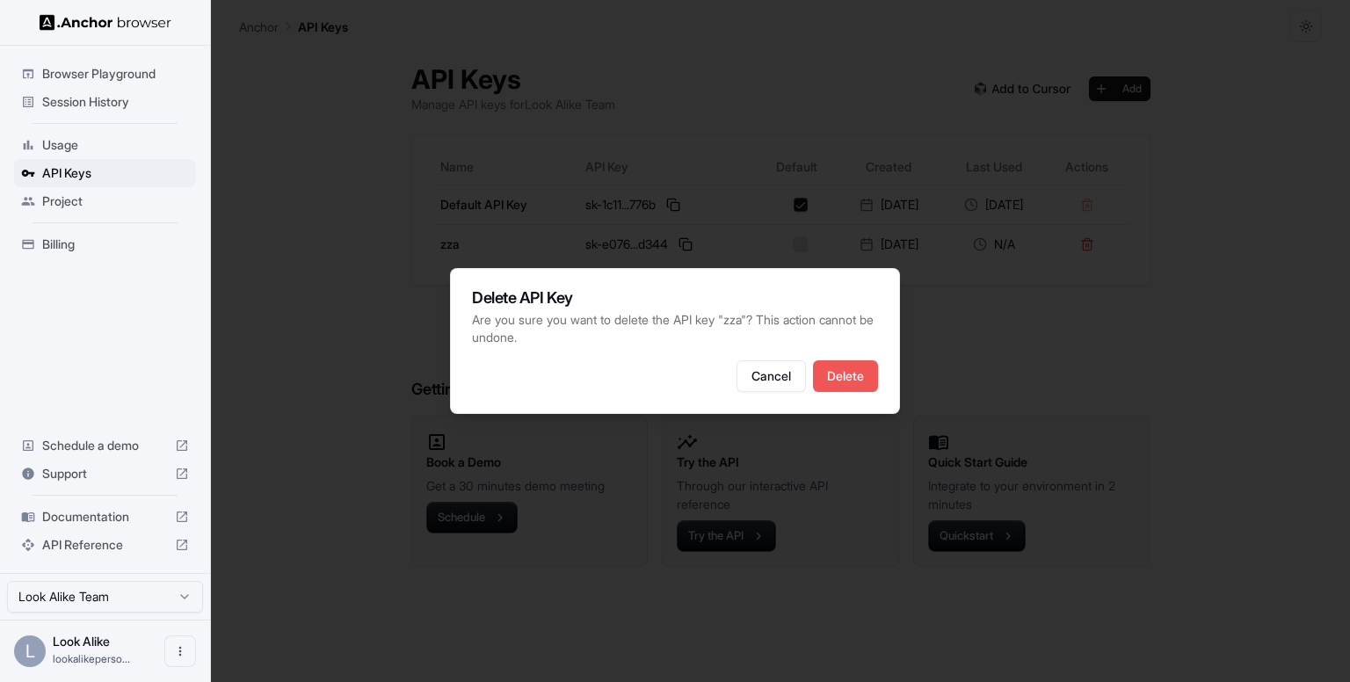
click at [827, 376] on button "Delete" at bounding box center [845, 376] width 65 height 32
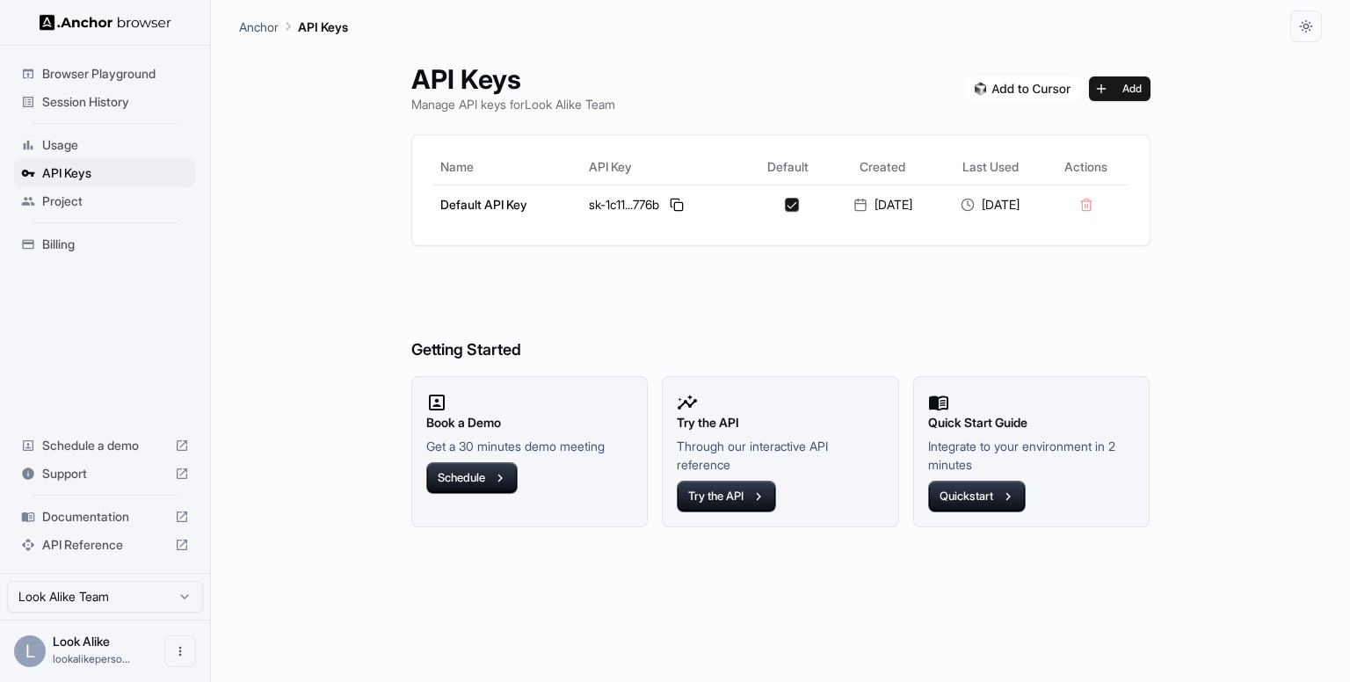
click at [122, 236] on span "Billing" at bounding box center [115, 245] width 147 height 18
